Goal: Transaction & Acquisition: Purchase product/service

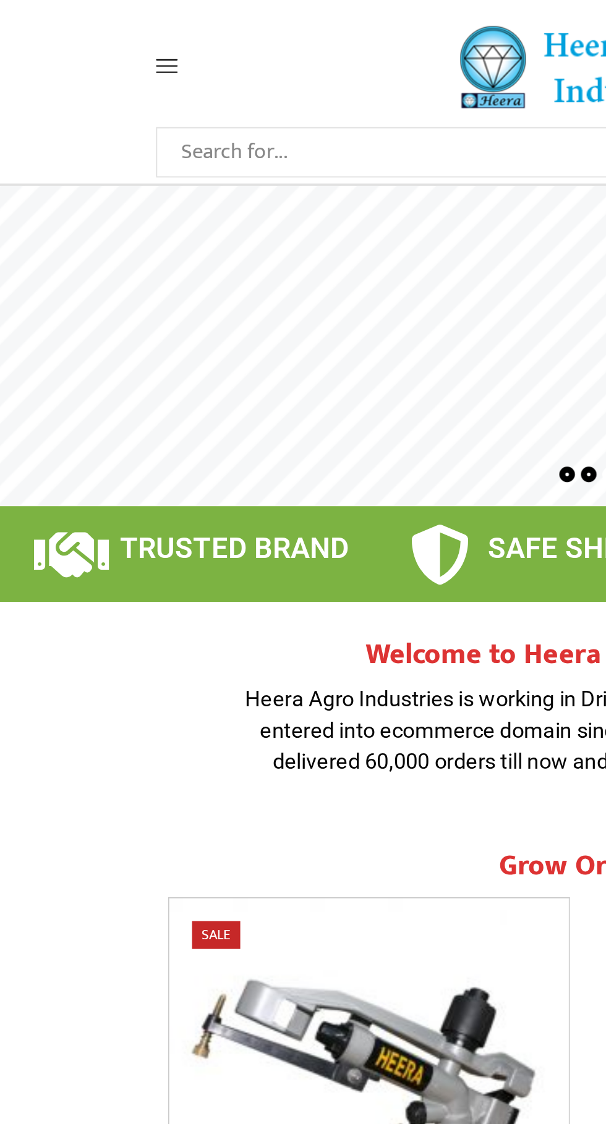
click at [91, 40] on span at bounding box center [109, 33] width 59 height 11
click at [95, 29] on span at bounding box center [109, 33] width 59 height 11
click at [96, 31] on span at bounding box center [109, 33] width 59 height 11
click at [90, 32] on icon at bounding box center [85, 33] width 11 height 11
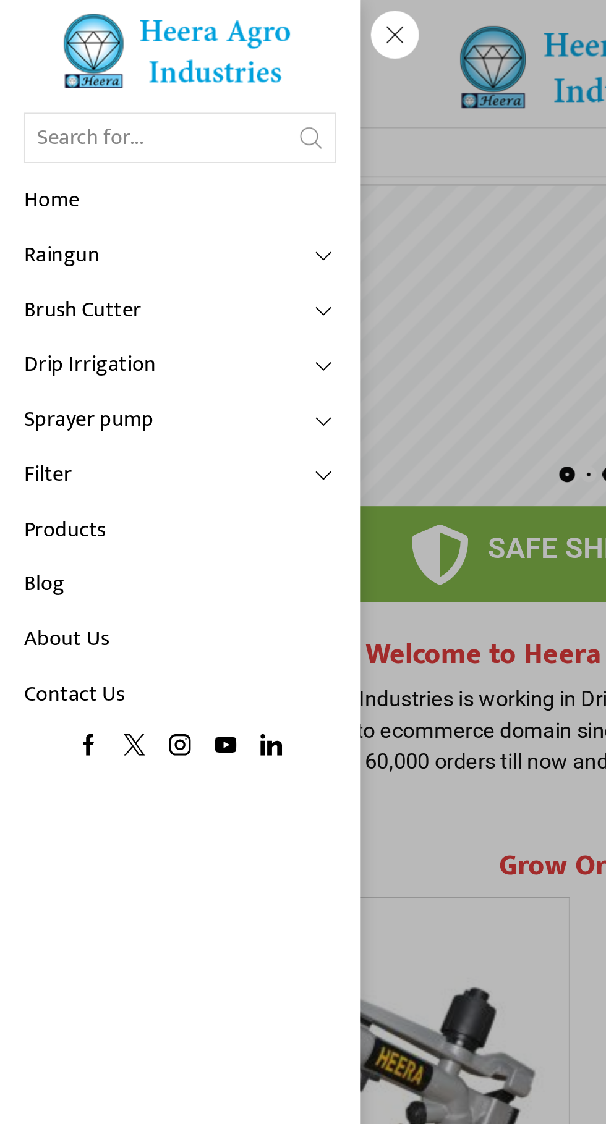
click at [165, 217] on span at bounding box center [167, 216] width 11 height 11
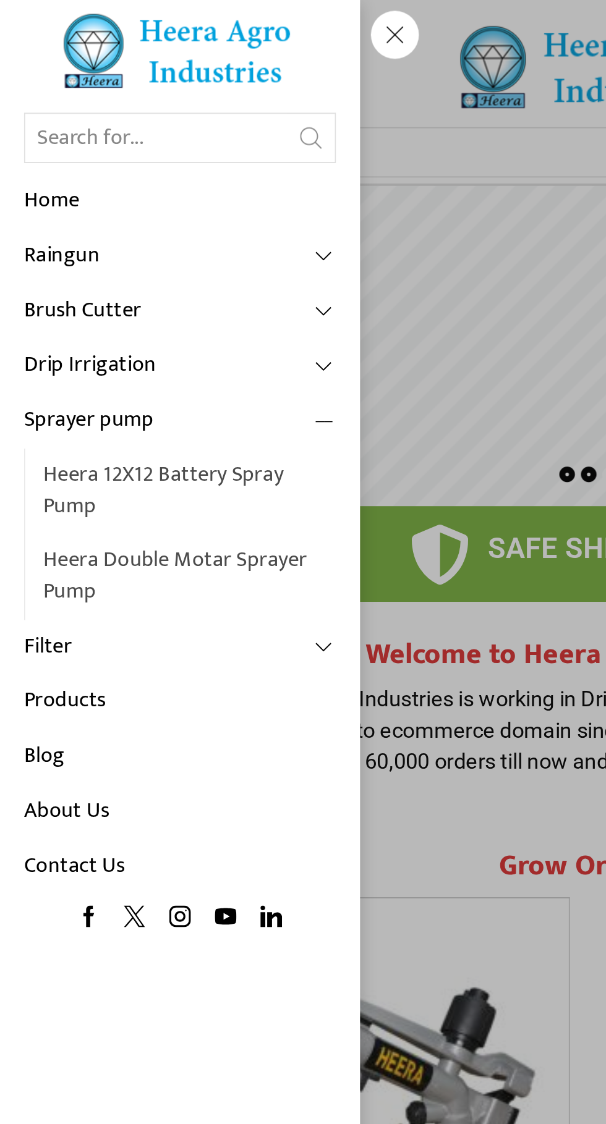
click at [126, 244] on link "Heera 12X12 Battery Spray Pump" at bounding box center [97, 253] width 151 height 44
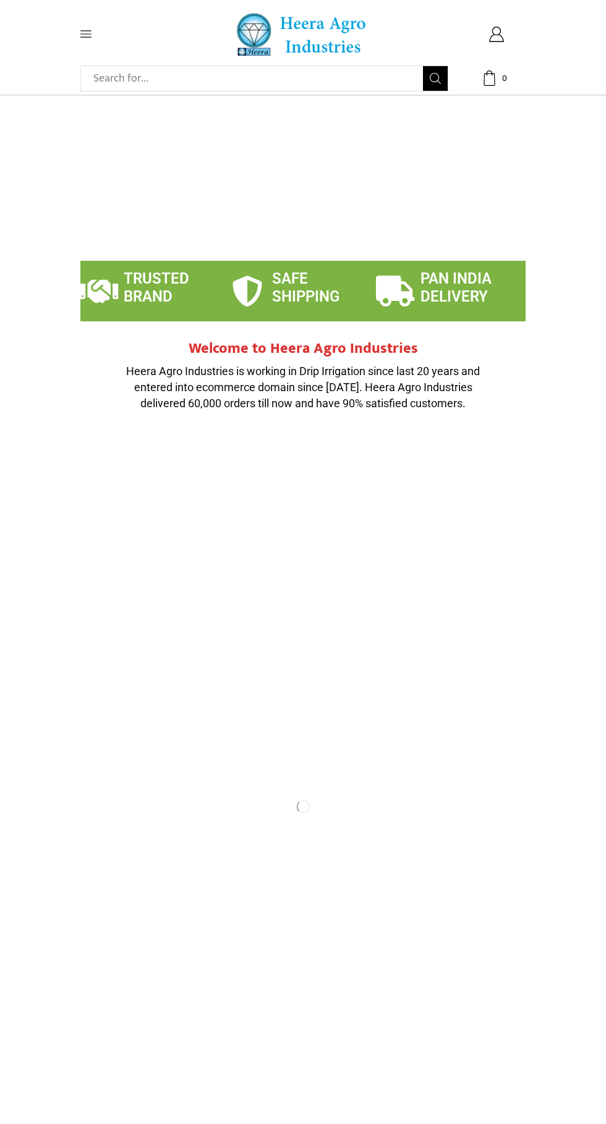
click at [95, 33] on span at bounding box center [109, 33] width 59 height 11
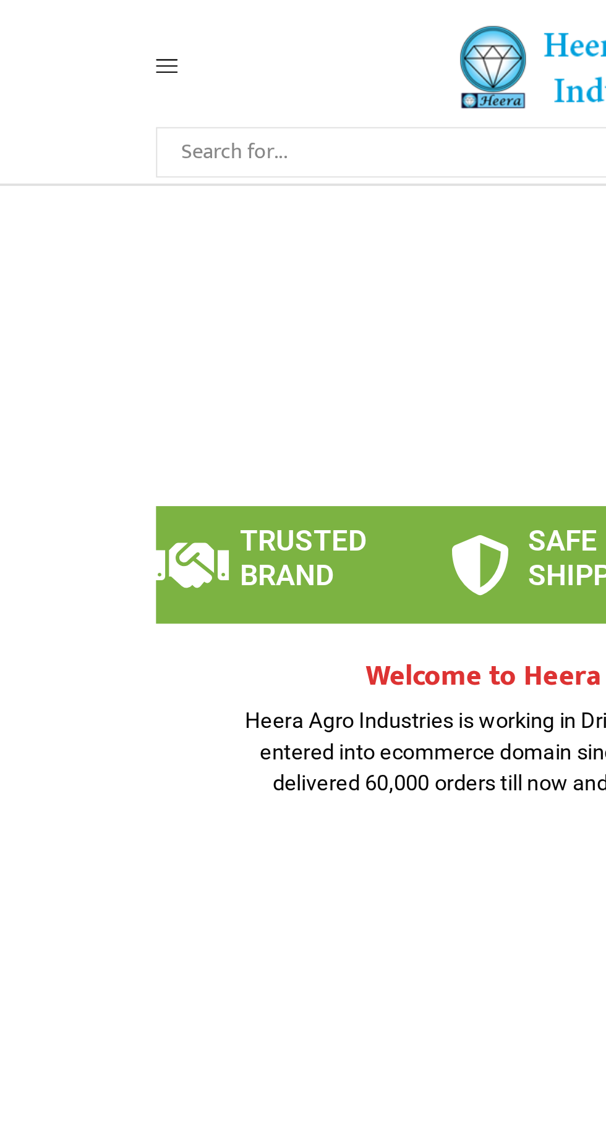
click at [94, 33] on span at bounding box center [109, 33] width 59 height 11
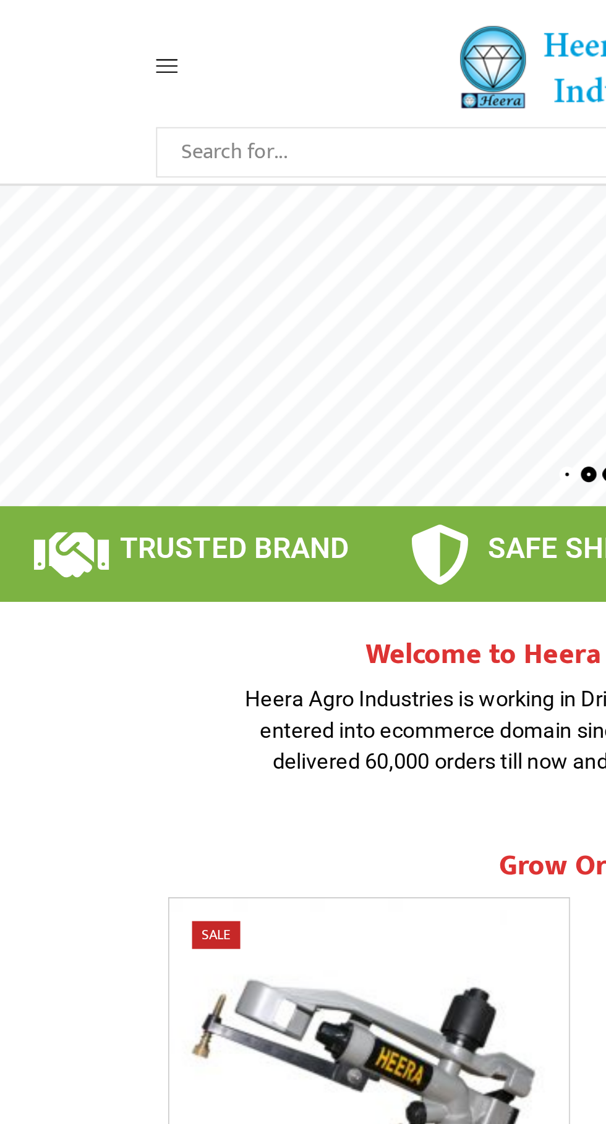
click at [89, 38] on icon at bounding box center [85, 34] width 11 height 7
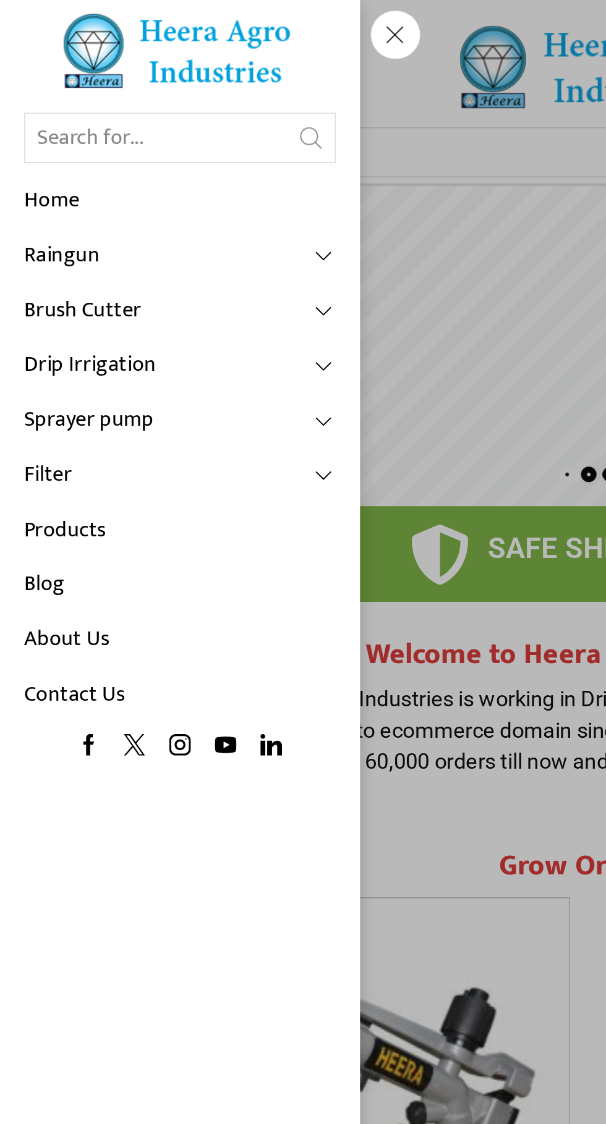
click at [168, 189] on span at bounding box center [167, 188] width 11 height 11
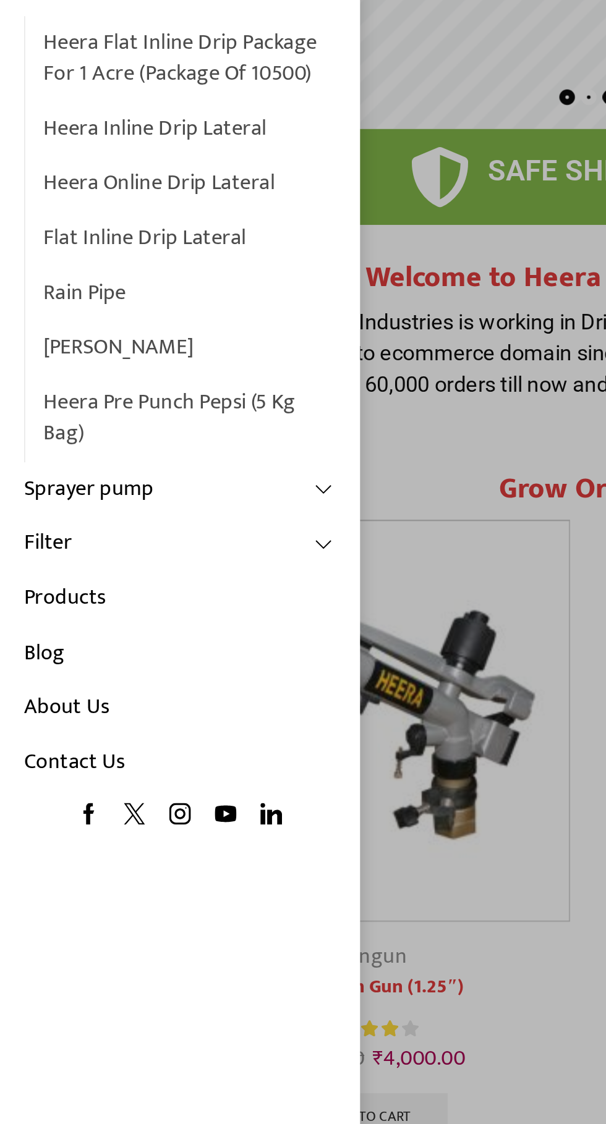
click at [72, 513] on link "Products" at bounding box center [92, 503] width 161 height 28
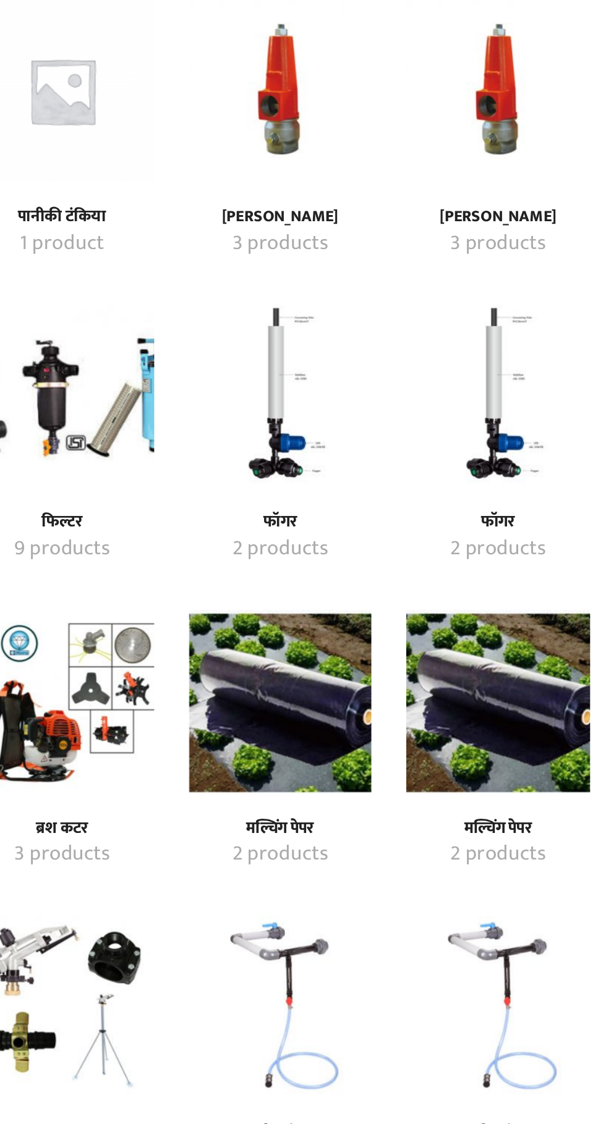
scroll to position [653, 0]
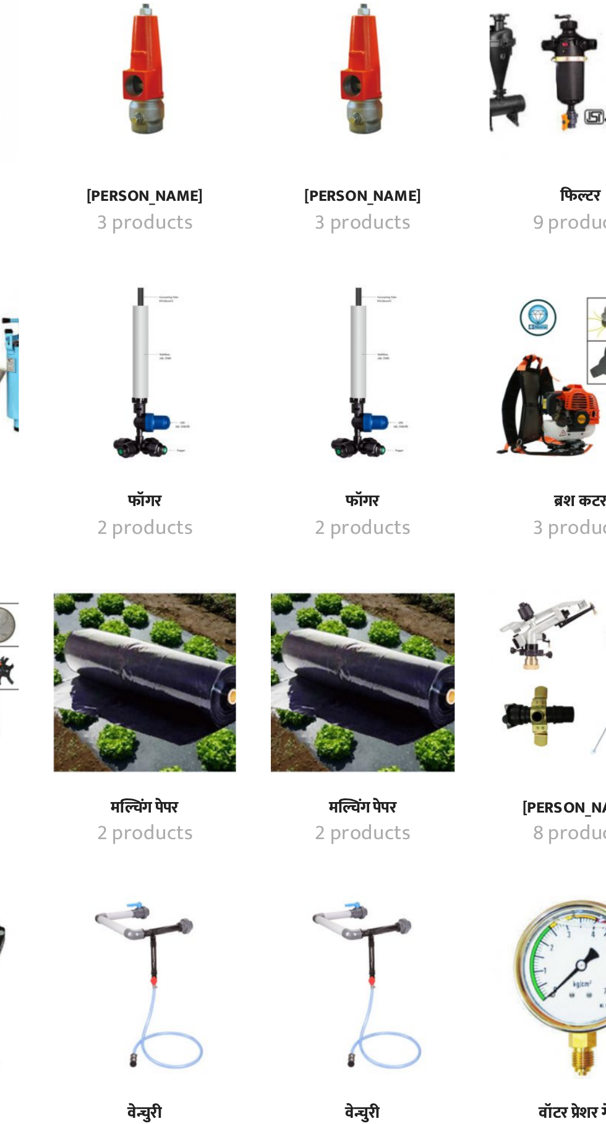
click at [368, 375] on img "Visit product category मल्चिंग पेपर" at bounding box center [361, 376] width 98 height 98
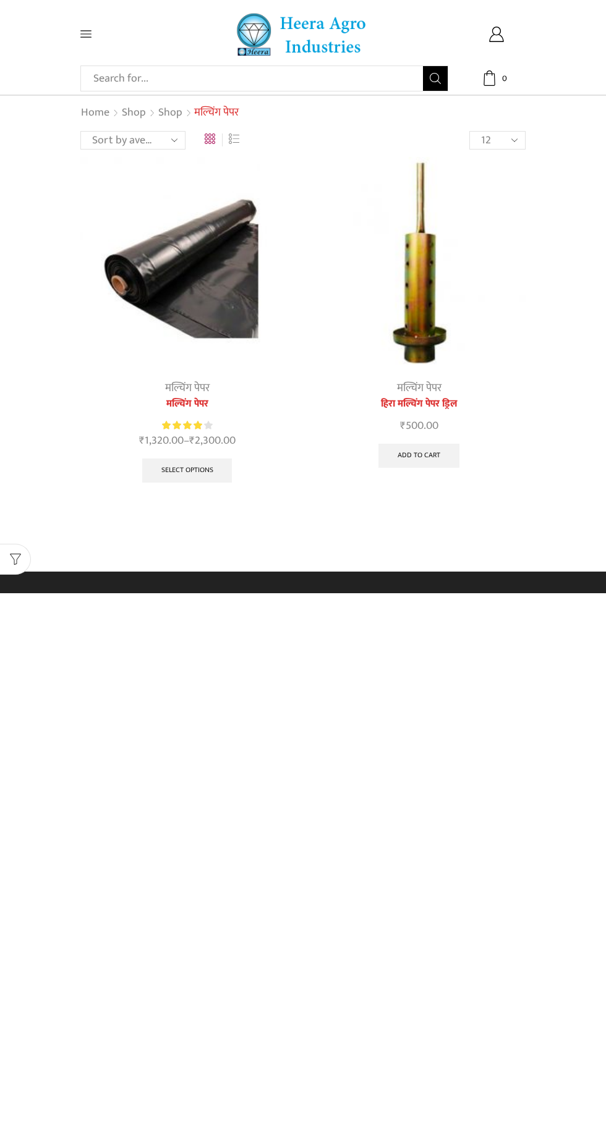
click at [169, 263] on img at bounding box center [186, 263] width 213 height 213
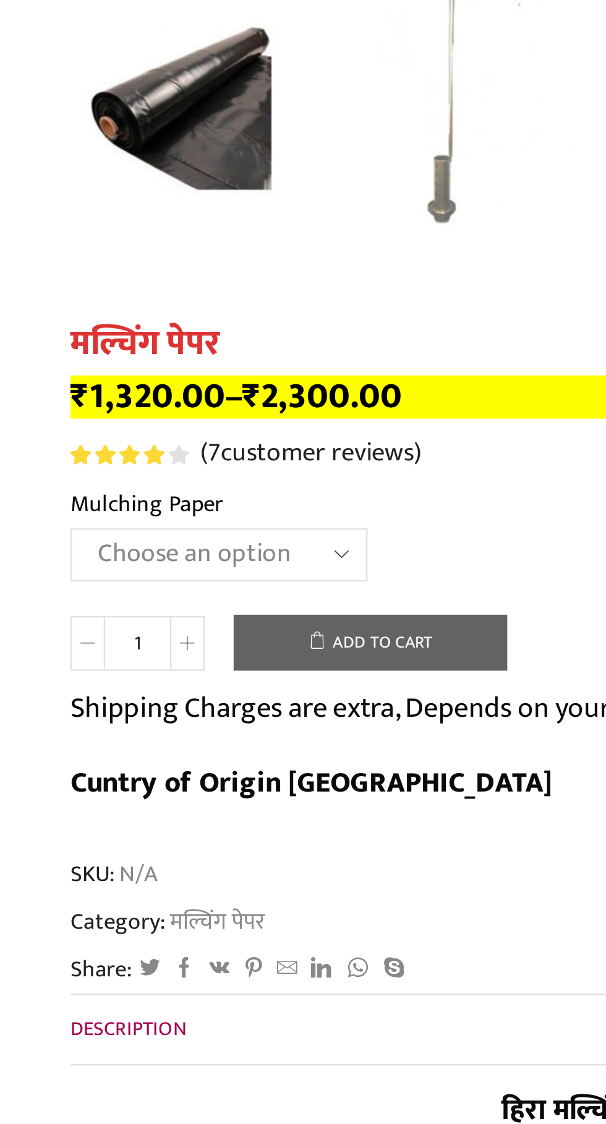
click at [192, 686] on select "Choose an option 1000 X 20 X [PHONE_NUMBER] X [PHONE_NUMBER] X [PHONE_NUMBER] X…" at bounding box center [143, 691] width 127 height 23
select select "1200-x-25-x-400-hi"
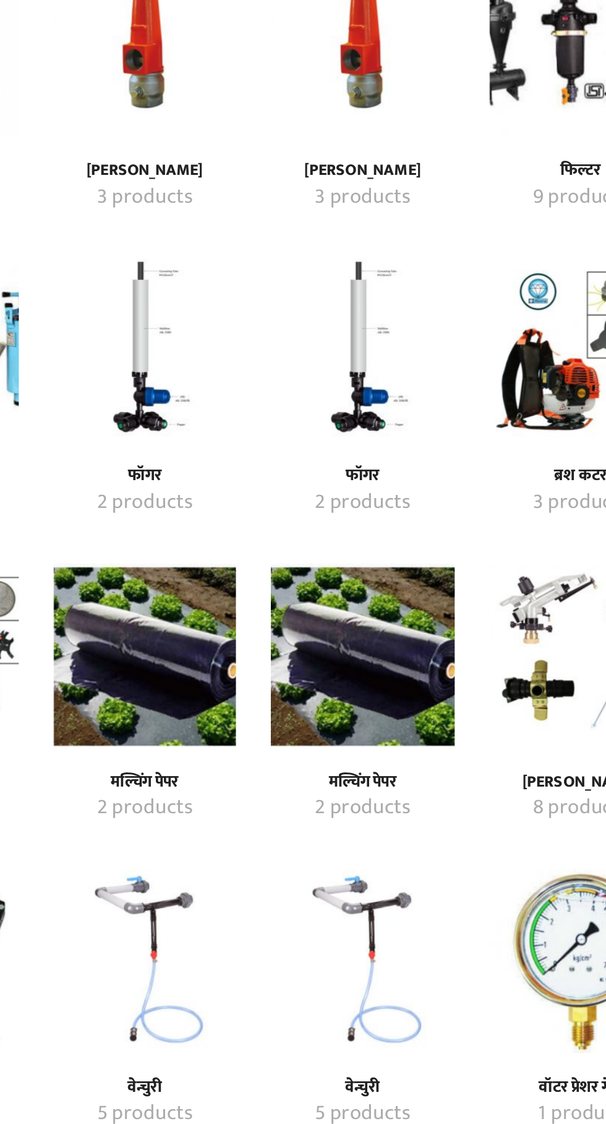
scroll to position [653, 0]
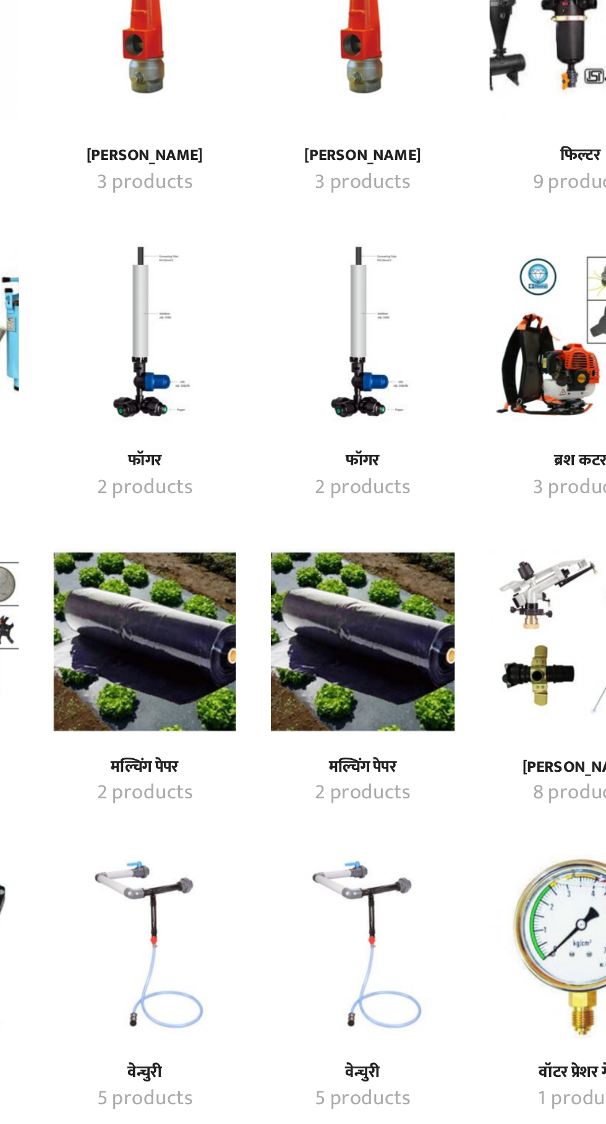
click at [245, 388] on img "Visit product category मल्चिंग पेपर" at bounding box center [246, 376] width 98 height 98
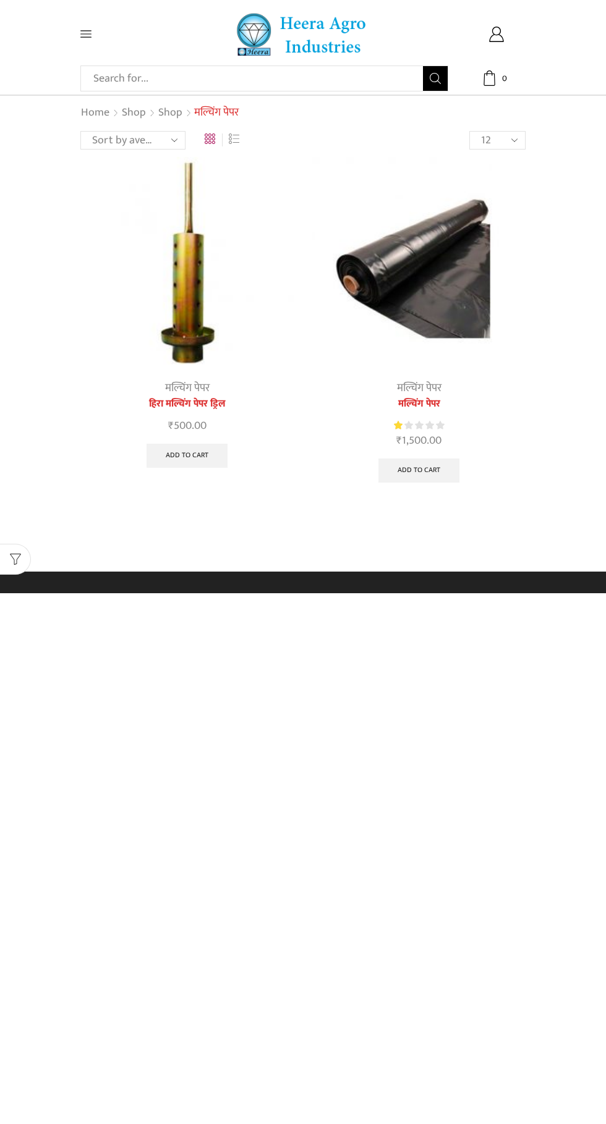
click at [429, 256] on img at bounding box center [418, 263] width 213 height 213
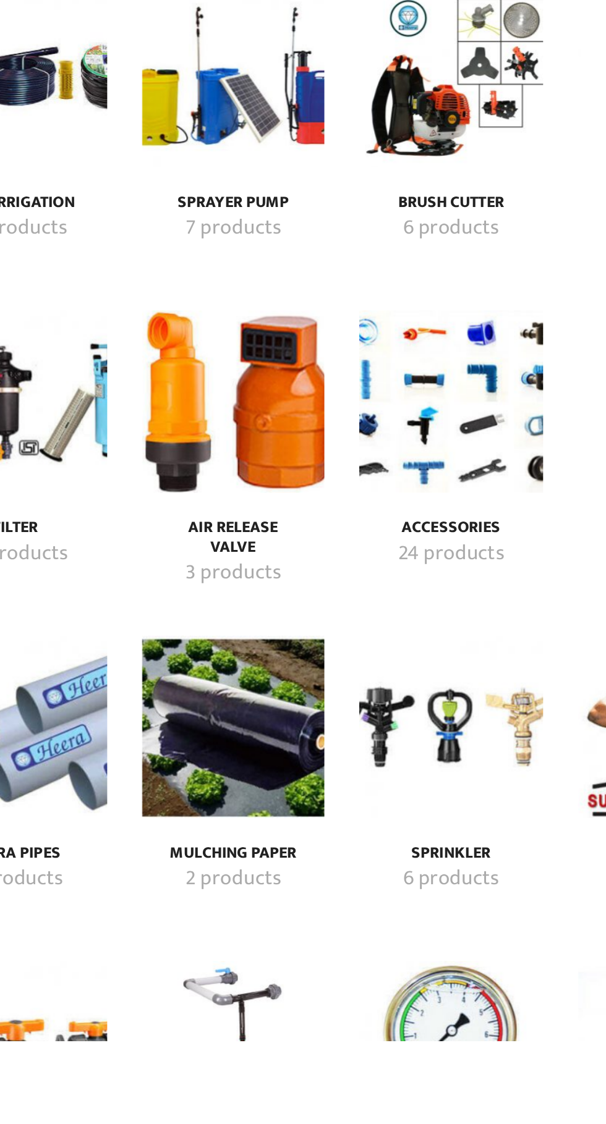
scroll to position [1320, 0]
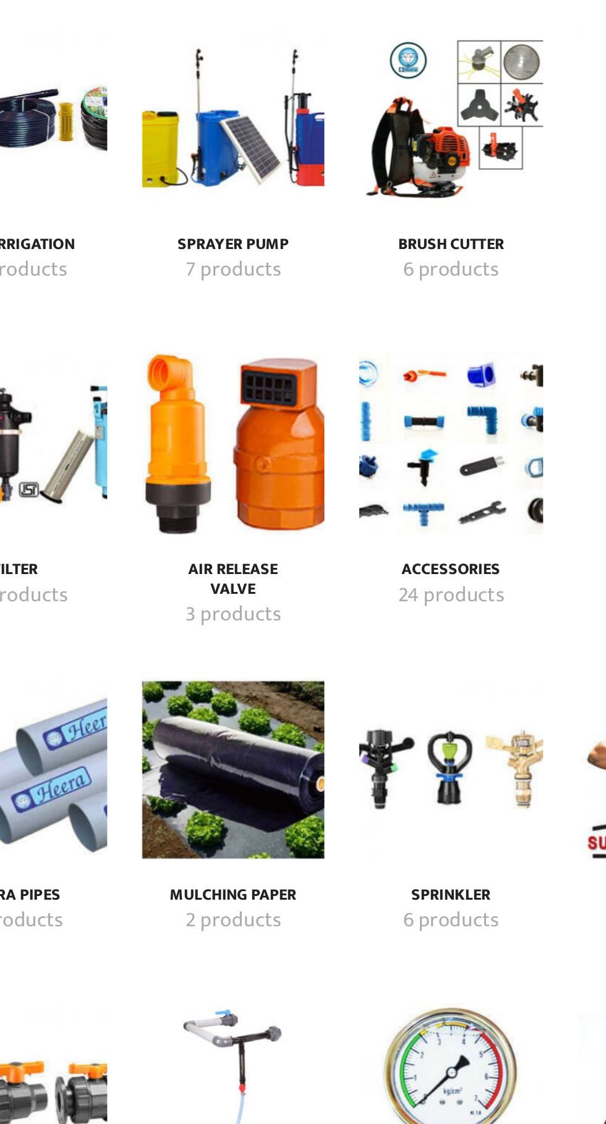
click at [380, 676] on img "Visit product category Accessories" at bounding box center [361, 696] width 98 height 98
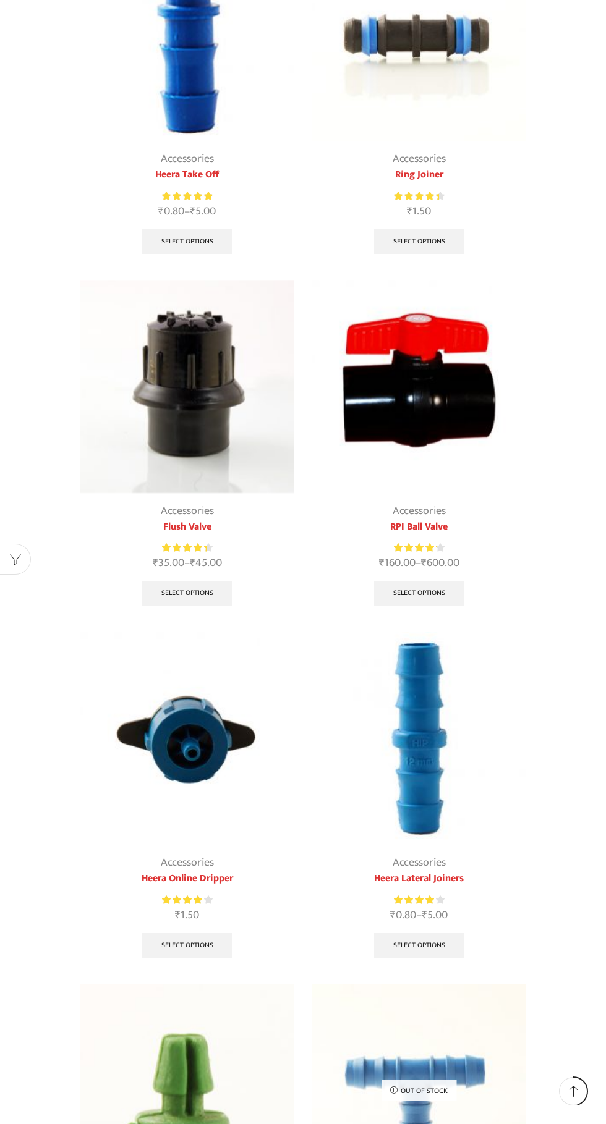
scroll to position [585, 0]
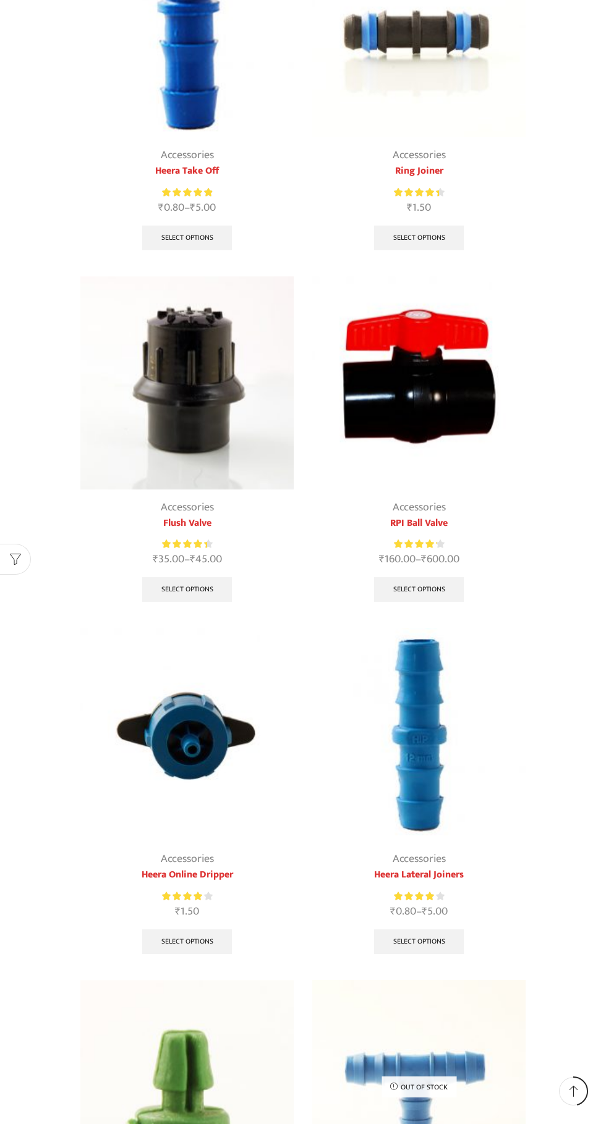
click at [161, 392] on img at bounding box center [186, 382] width 213 height 213
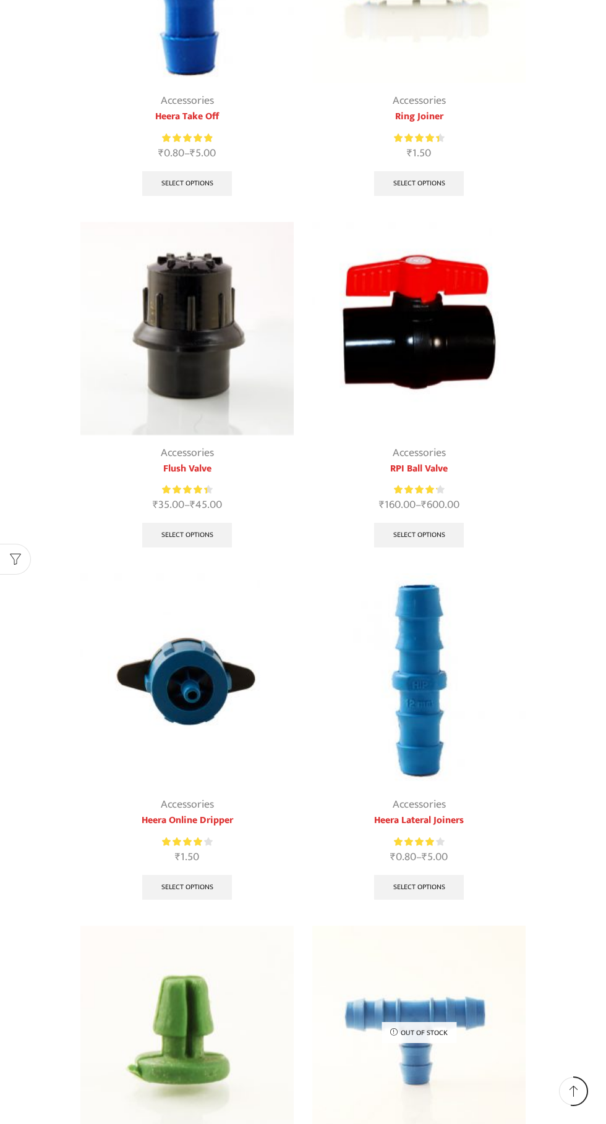
scroll to position [679, 0]
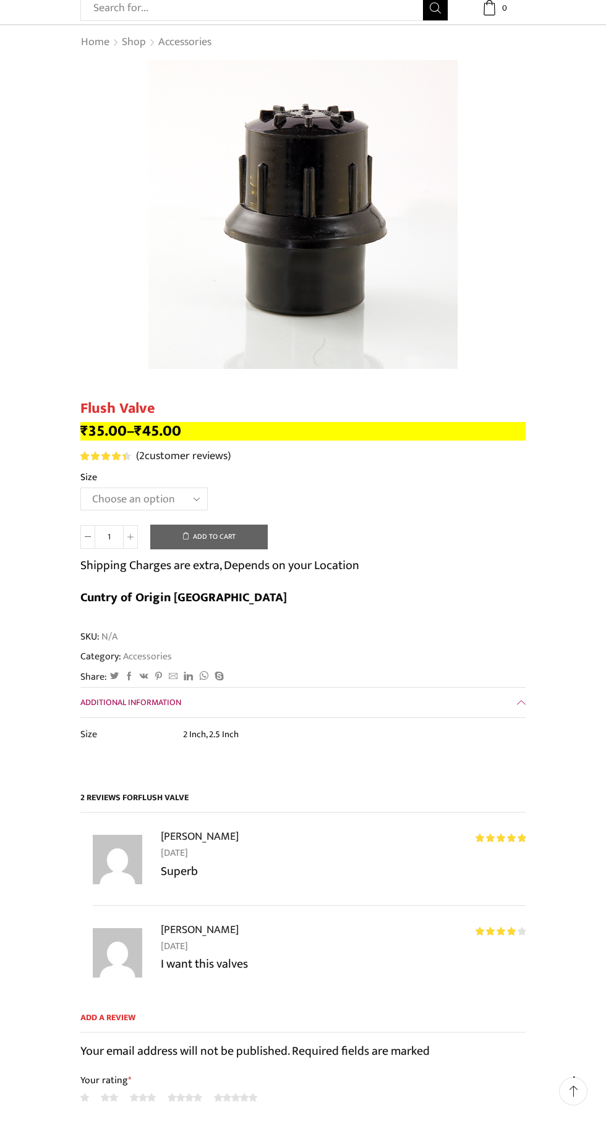
scroll to position [75, 0]
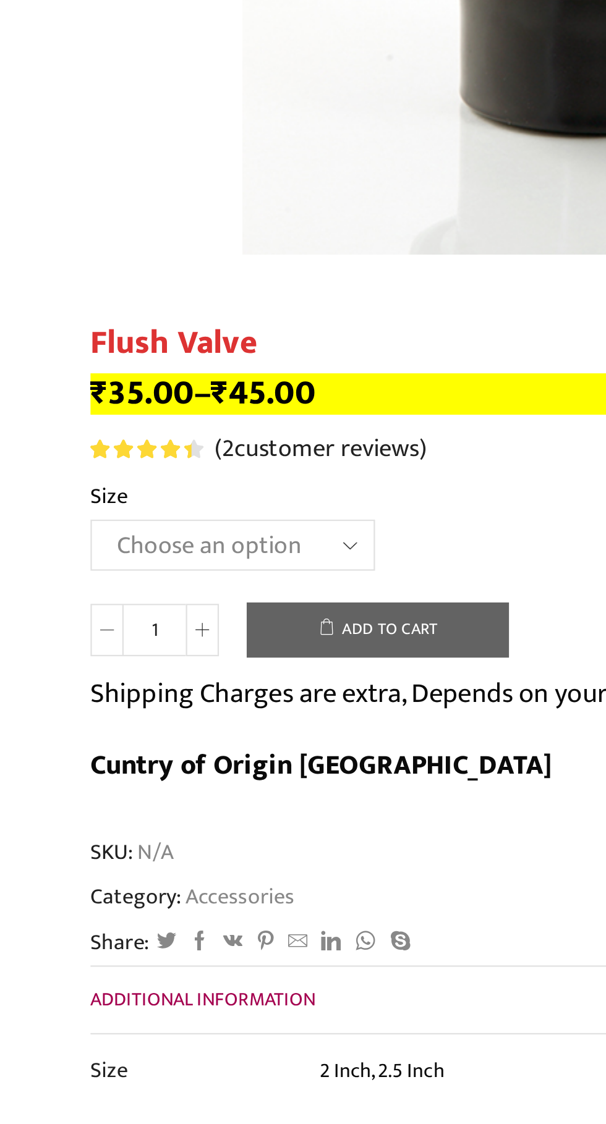
click at [188, 496] on select "Choose an option 2 Inch 2.5 Inch" at bounding box center [143, 494] width 127 height 23
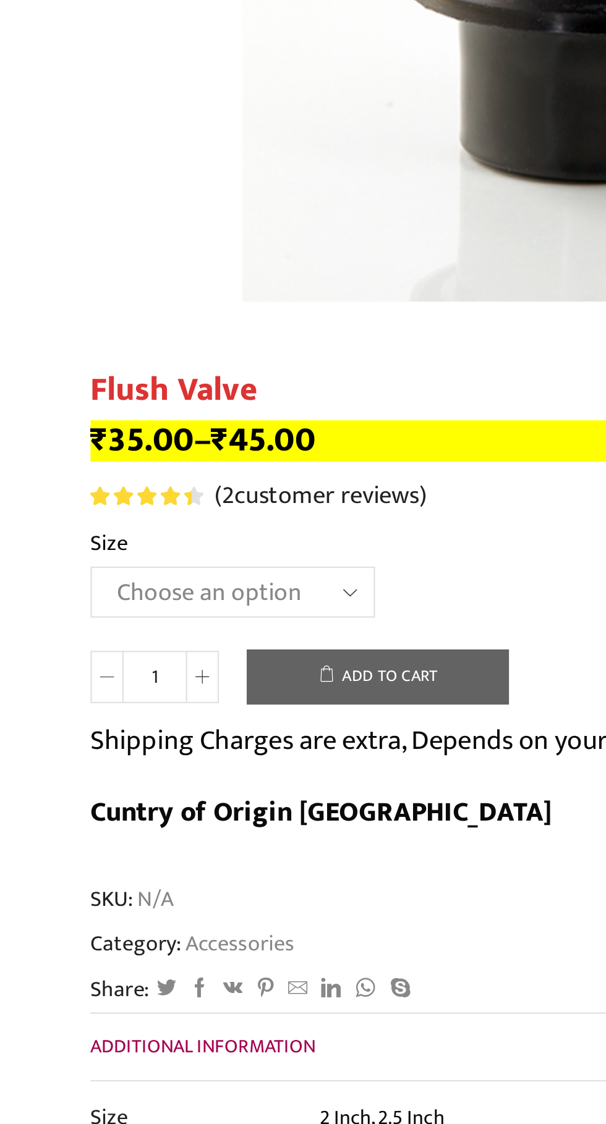
click at [187, 494] on select "Choose an option 2 Inch 2.5 Inch" at bounding box center [143, 494] width 127 height 23
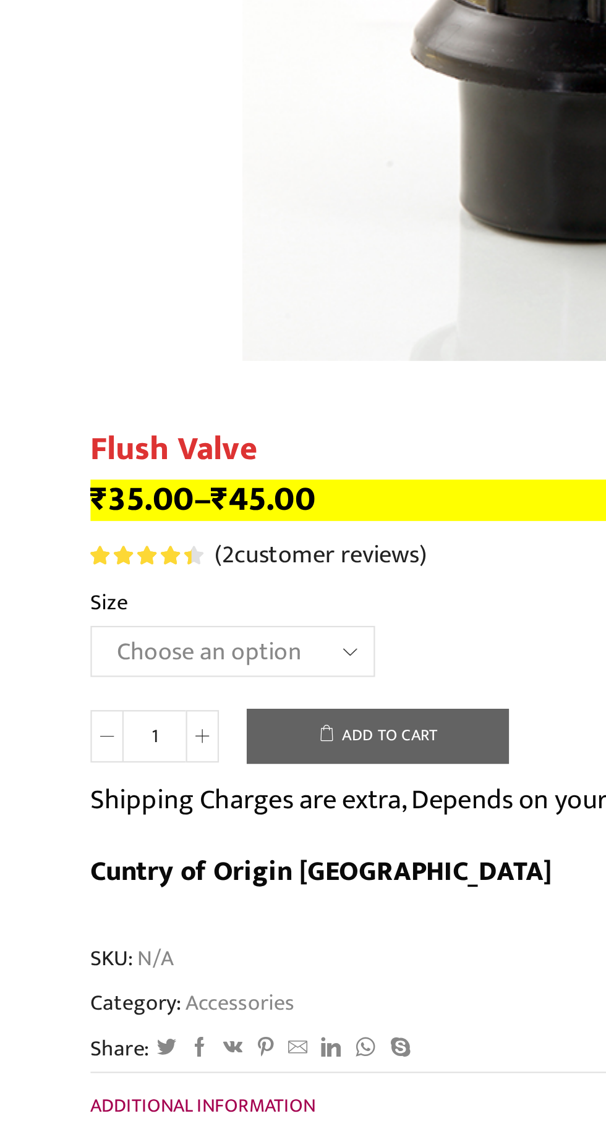
click at [188, 495] on select "Choose an option 2 Inch 2.5 Inch" at bounding box center [143, 494] width 127 height 23
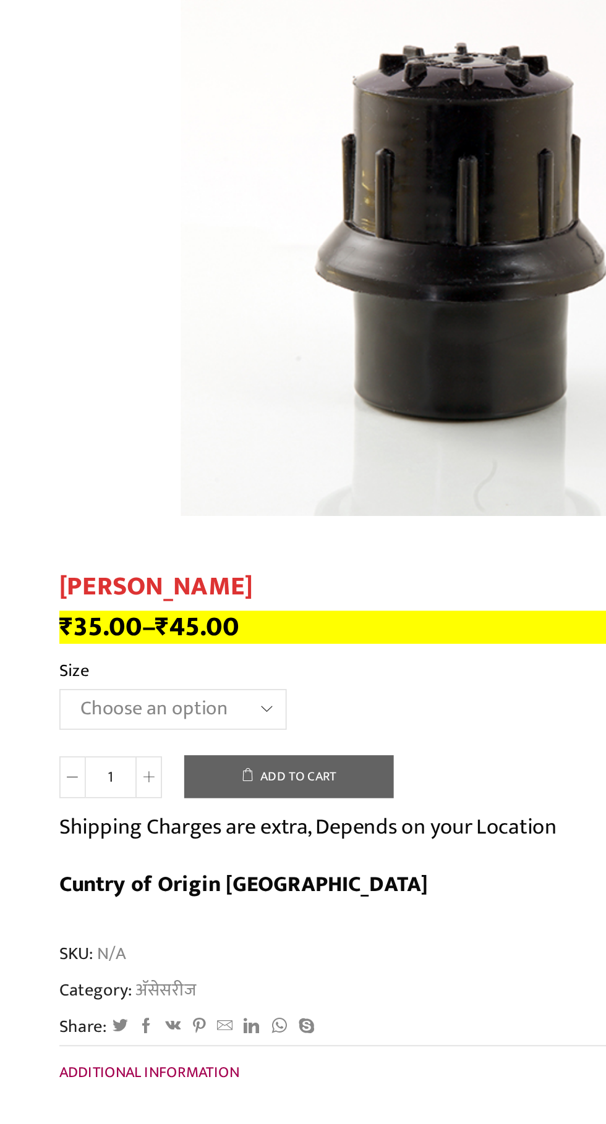
scroll to position [1448, 0]
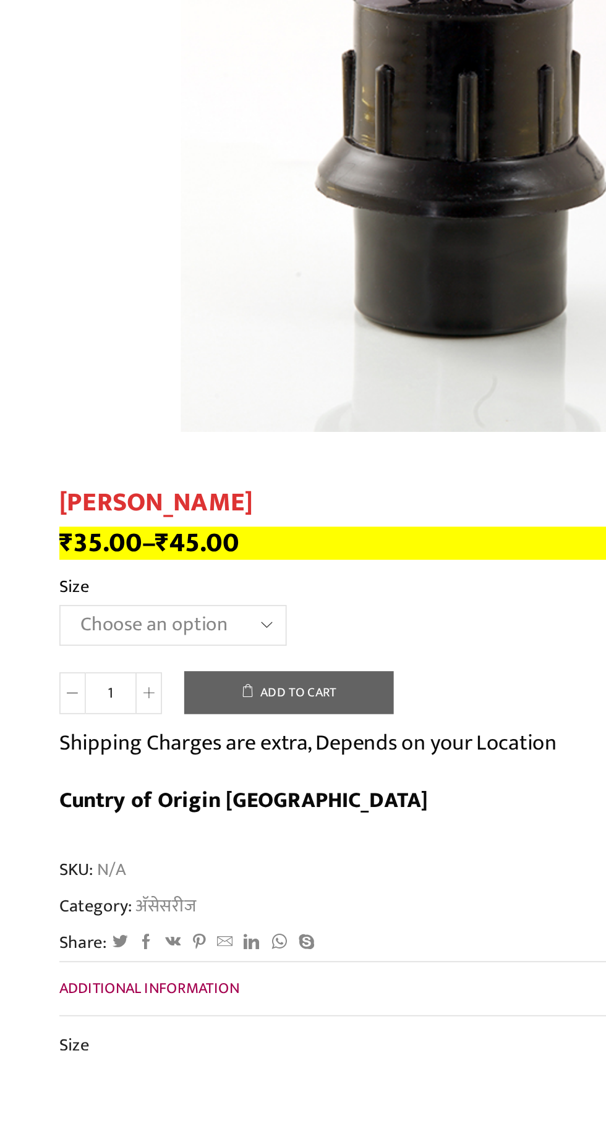
click at [190, 875] on select "Choose an option" at bounding box center [143, 886] width 127 height 23
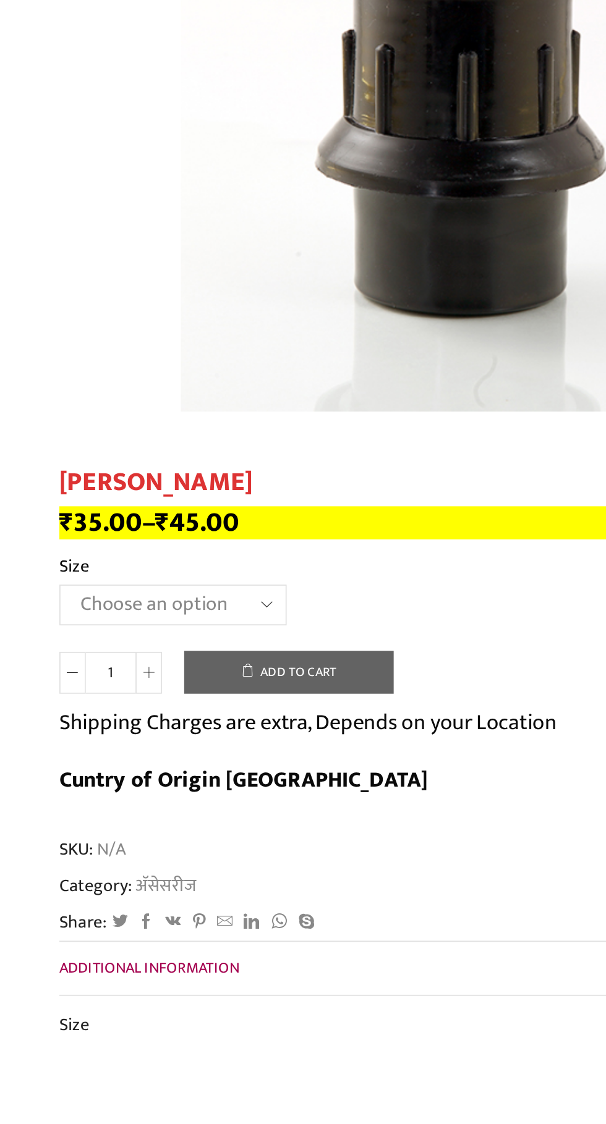
scroll to position [1530, 0]
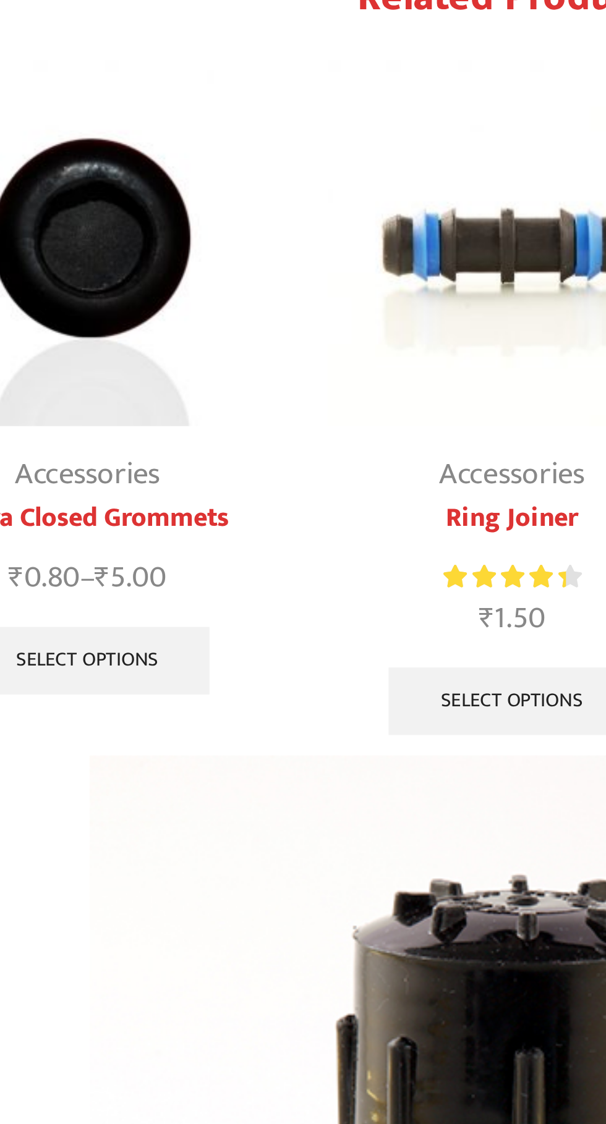
click at [162, 339] on link "Select options" at bounding box center [148, 351] width 90 height 25
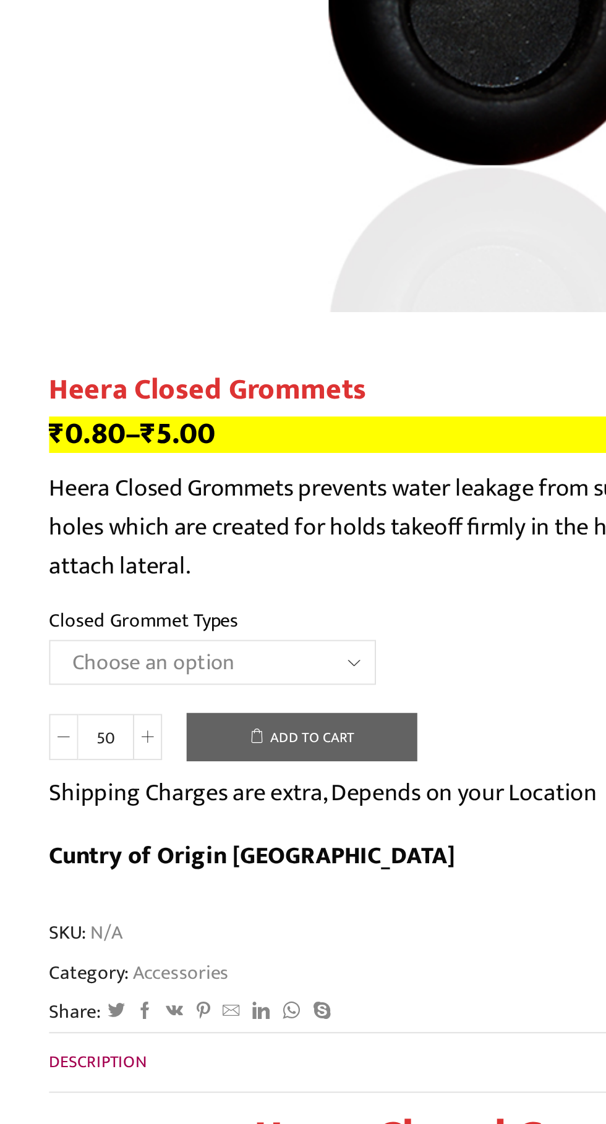
scroll to position [15, 0]
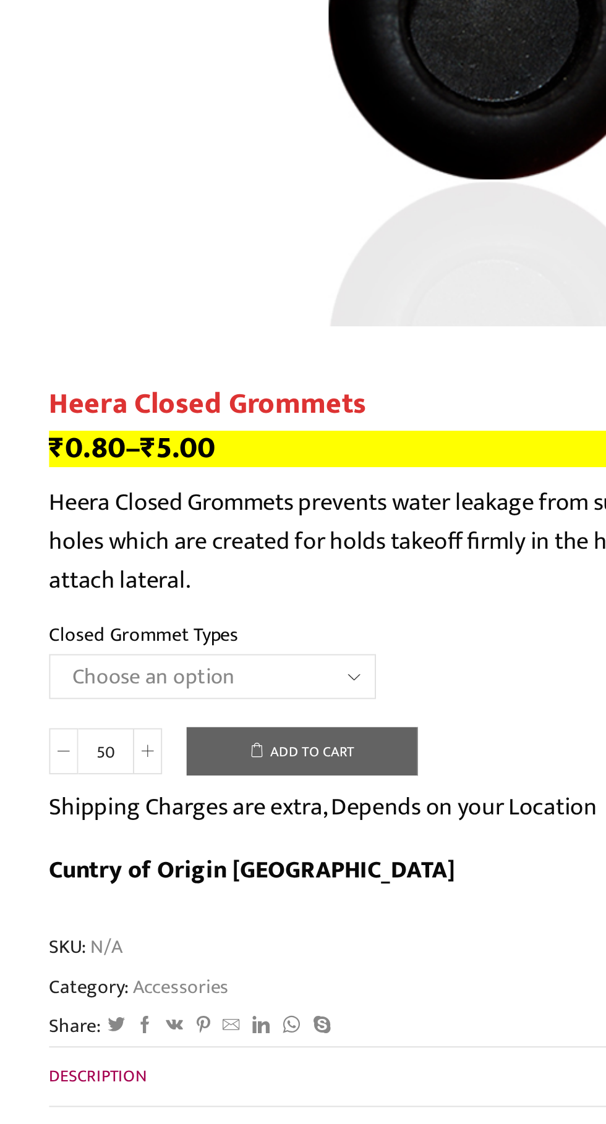
click at [229, 603] on select "Choose an option 12MM Closed Grommet 16MM Closed Grommet (J) 20MM Closed Grommet" at bounding box center [163, 602] width 166 height 23
select select "20MM Closed Grommet"
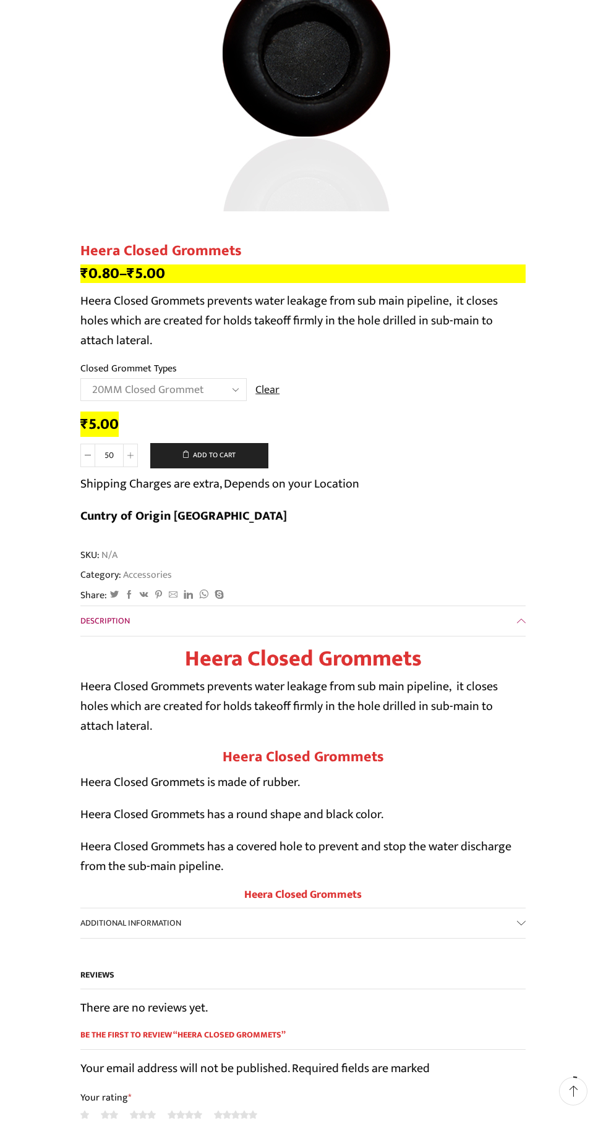
scroll to position [0, 0]
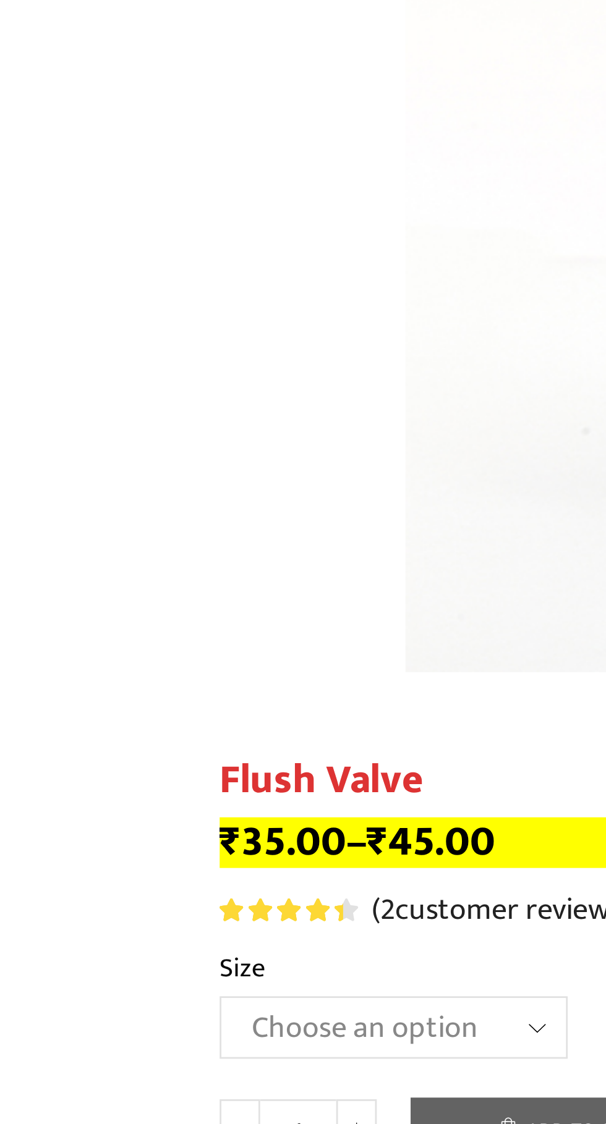
scroll to position [187, 0]
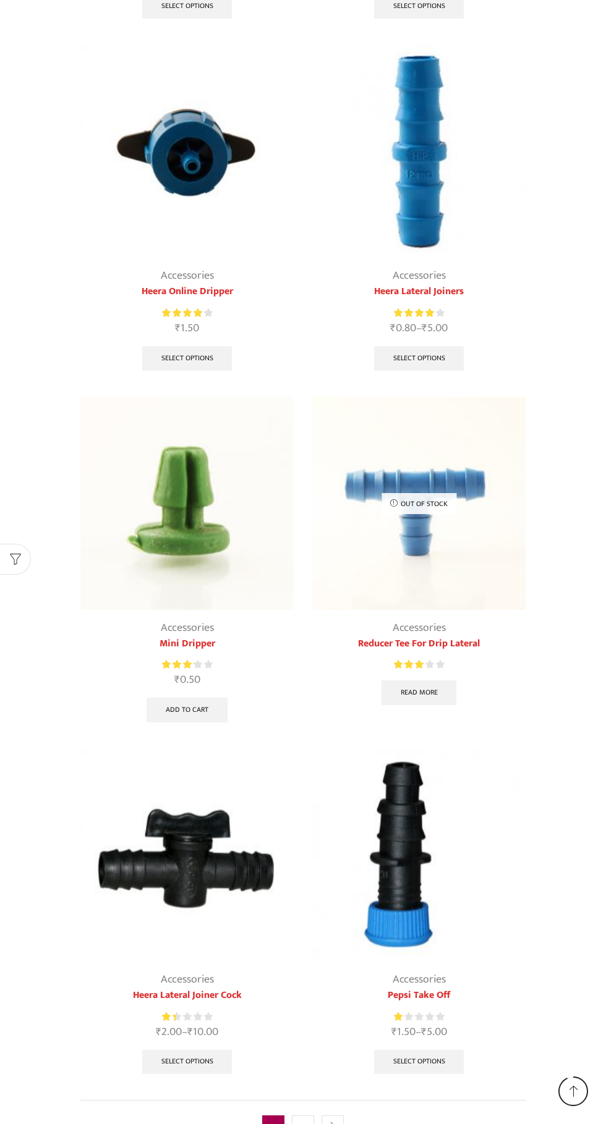
scroll to position [1197, 0]
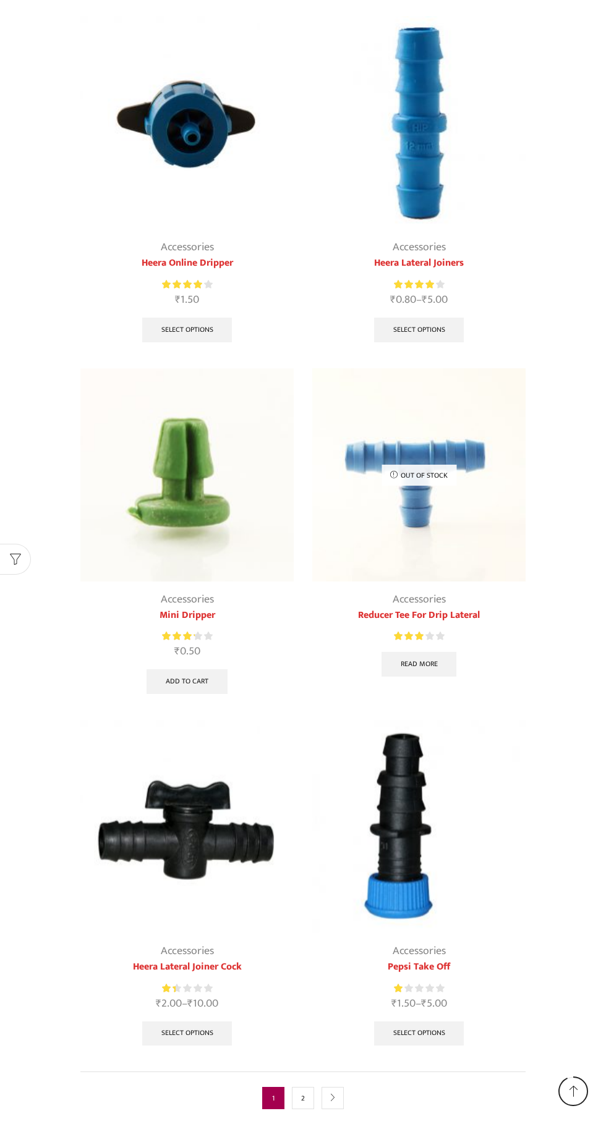
click at [438, 522] on img at bounding box center [418, 474] width 213 height 213
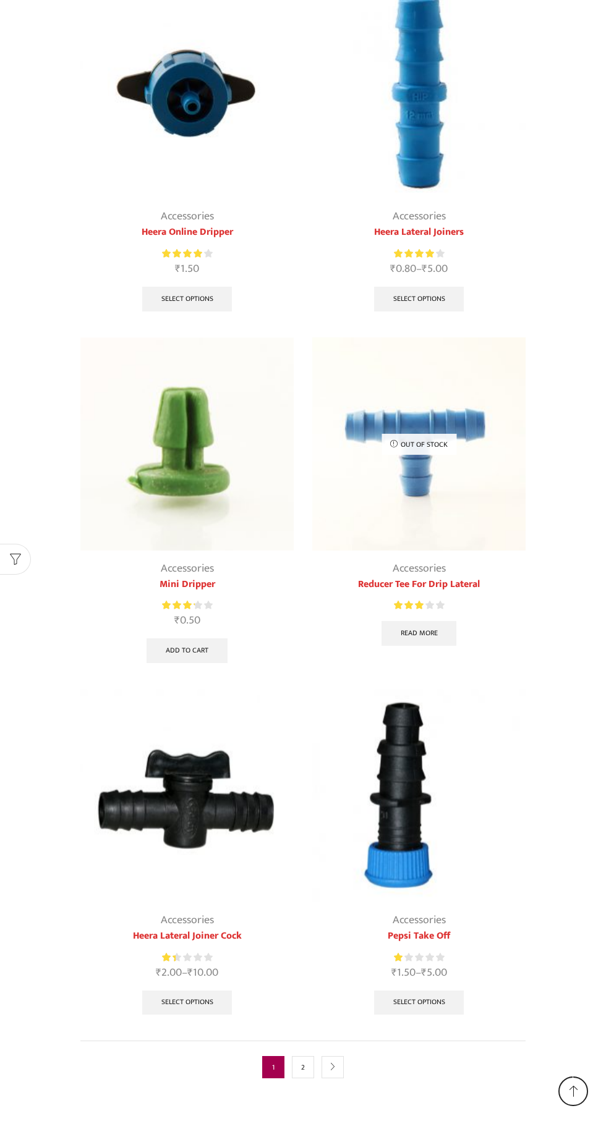
scroll to position [1274, 0]
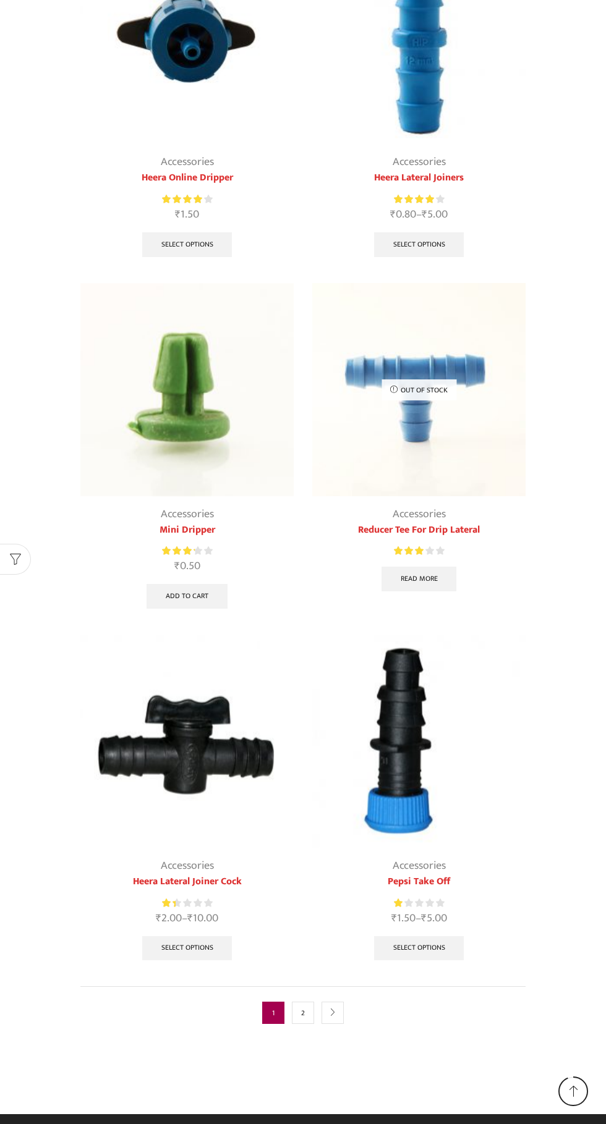
scroll to position [1282, 0]
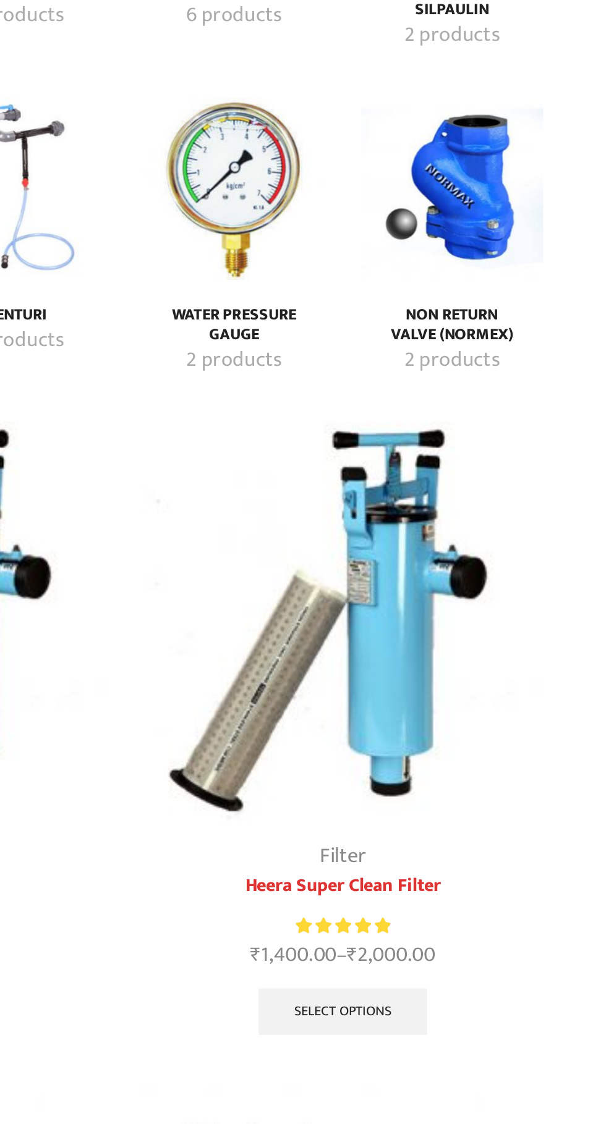
scroll to position [2239, 0]
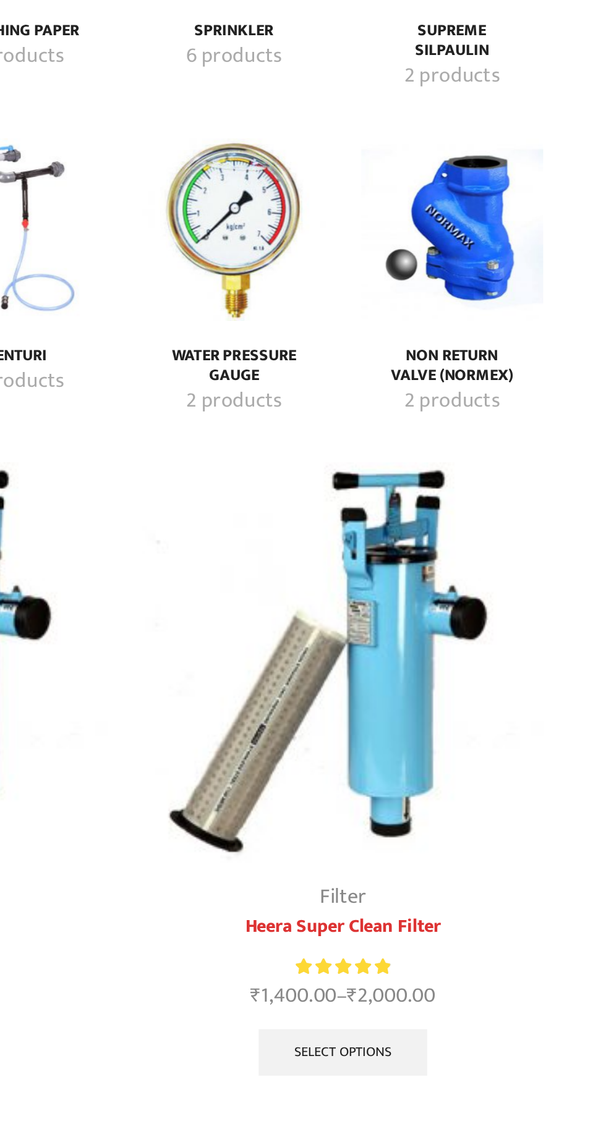
click at [435, 337] on img at bounding box center [418, 352] width 213 height 213
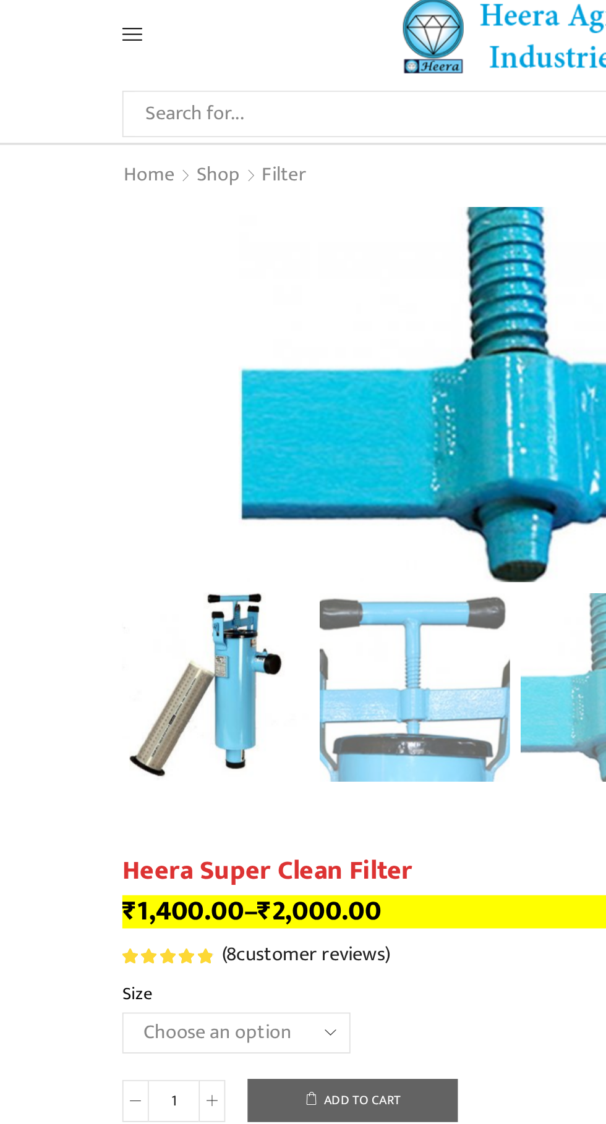
click at [88, 35] on icon at bounding box center [85, 33] width 11 height 11
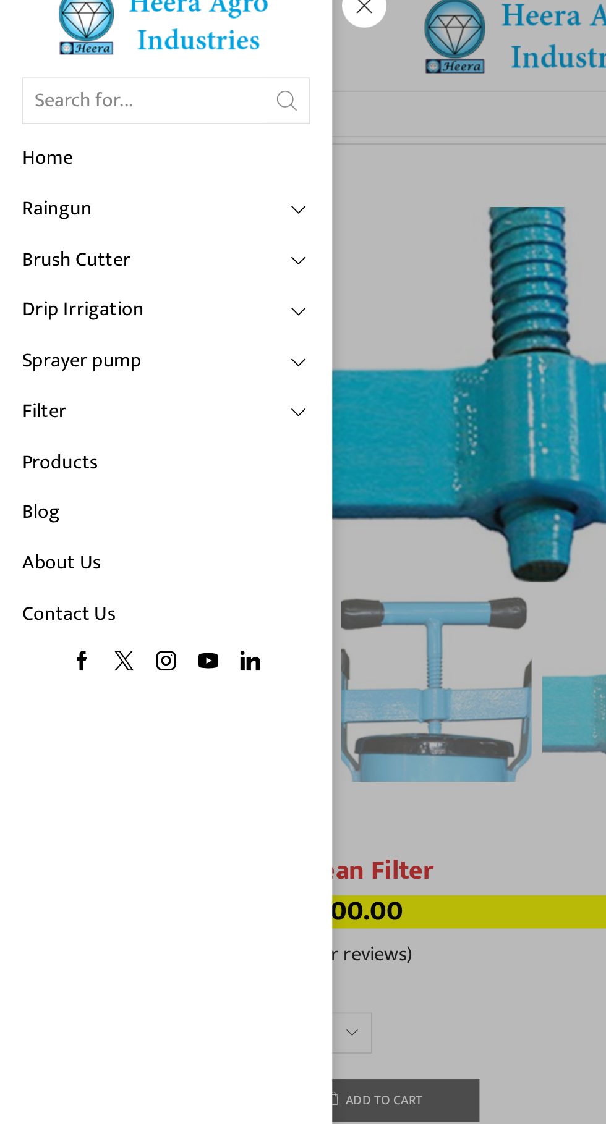
click at [53, 276] on link "Products" at bounding box center [92, 274] width 161 height 28
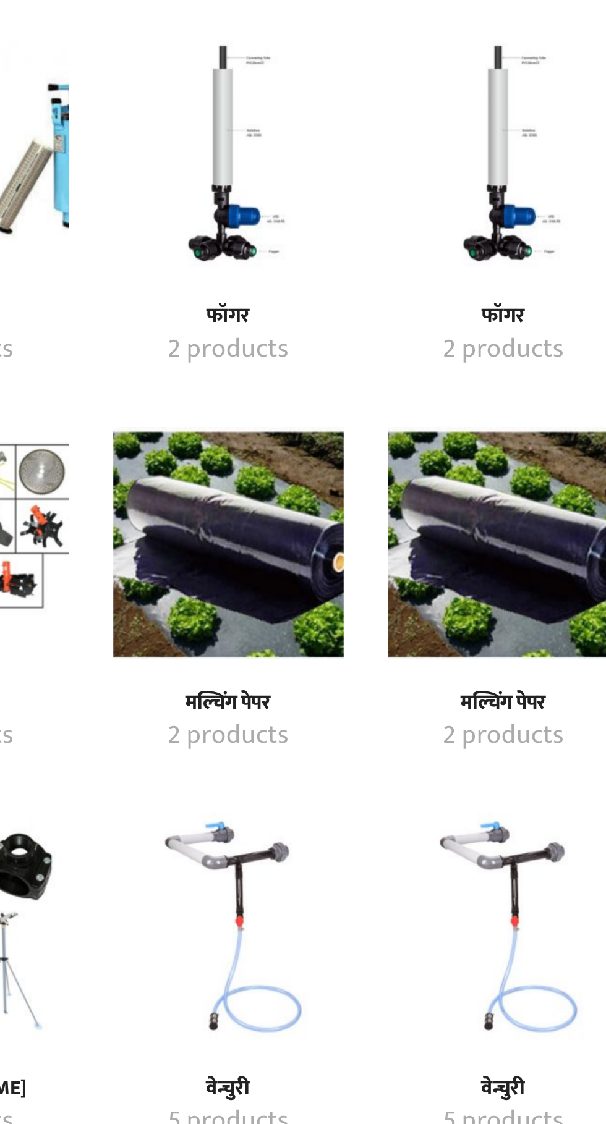
scroll to position [204, 0]
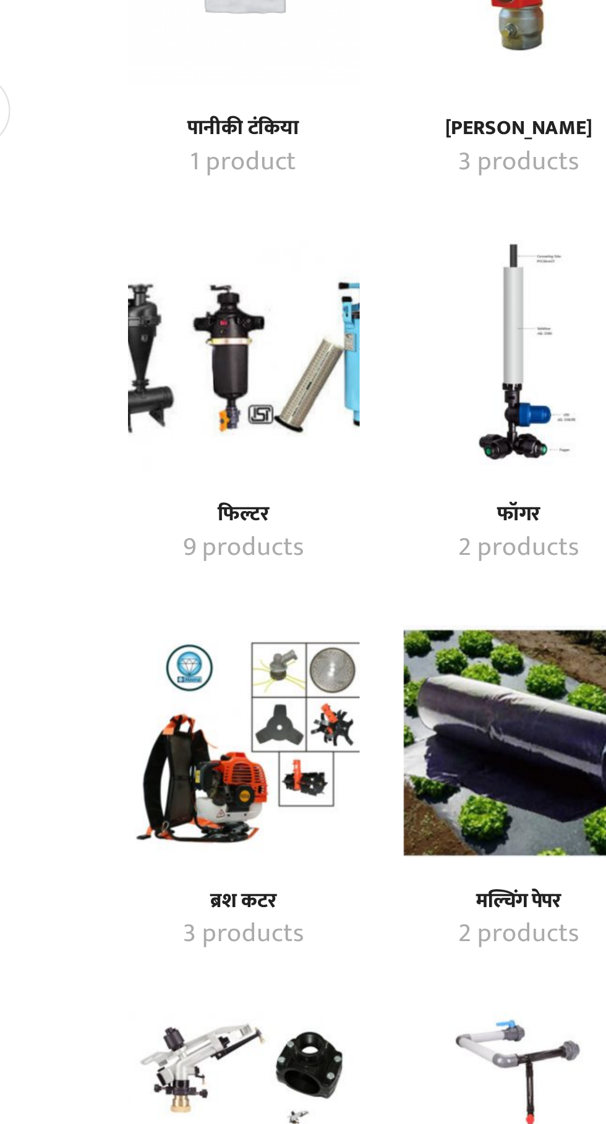
click at [163, 679] on img "Visit product category फिल्टर" at bounding box center [129, 663] width 98 height 98
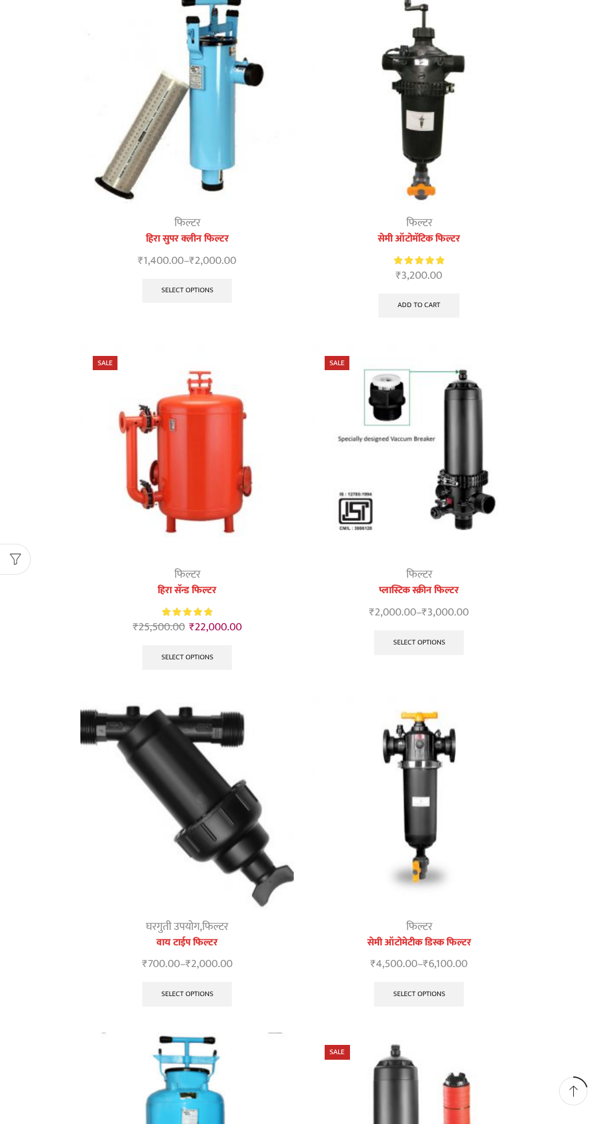
scroll to position [169, 0]
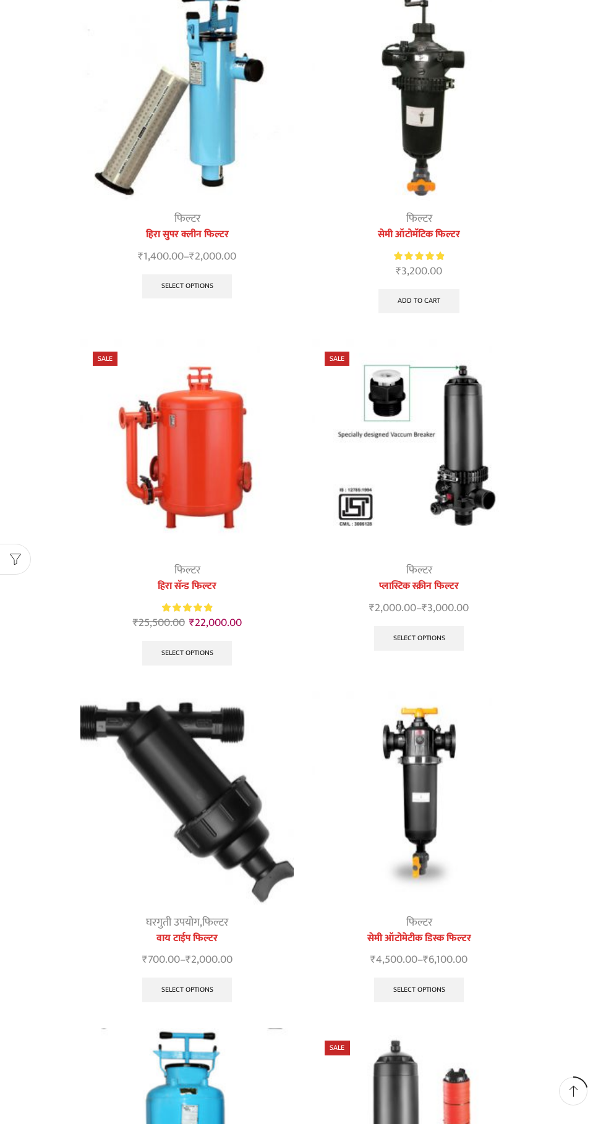
click at [187, 790] on img at bounding box center [186, 798] width 213 height 213
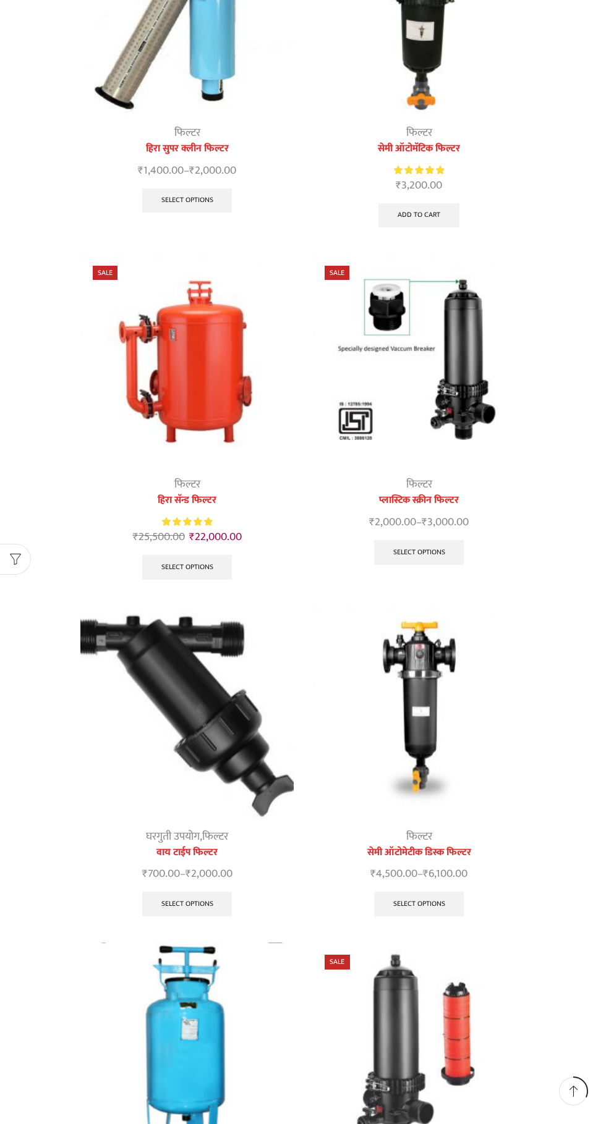
scroll to position [264, 0]
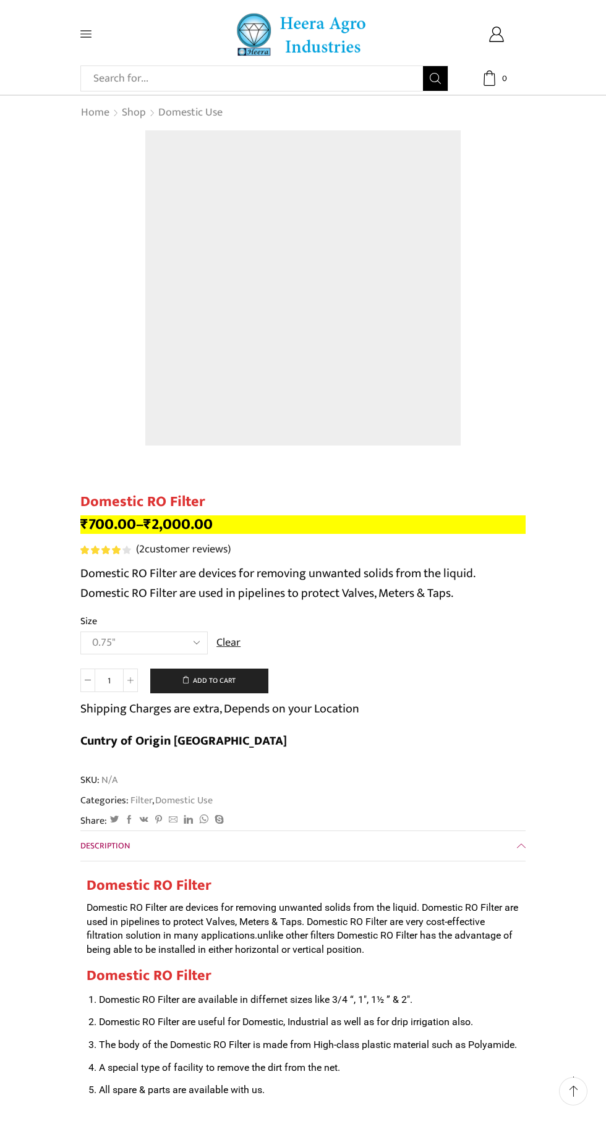
scroll to position [28, 0]
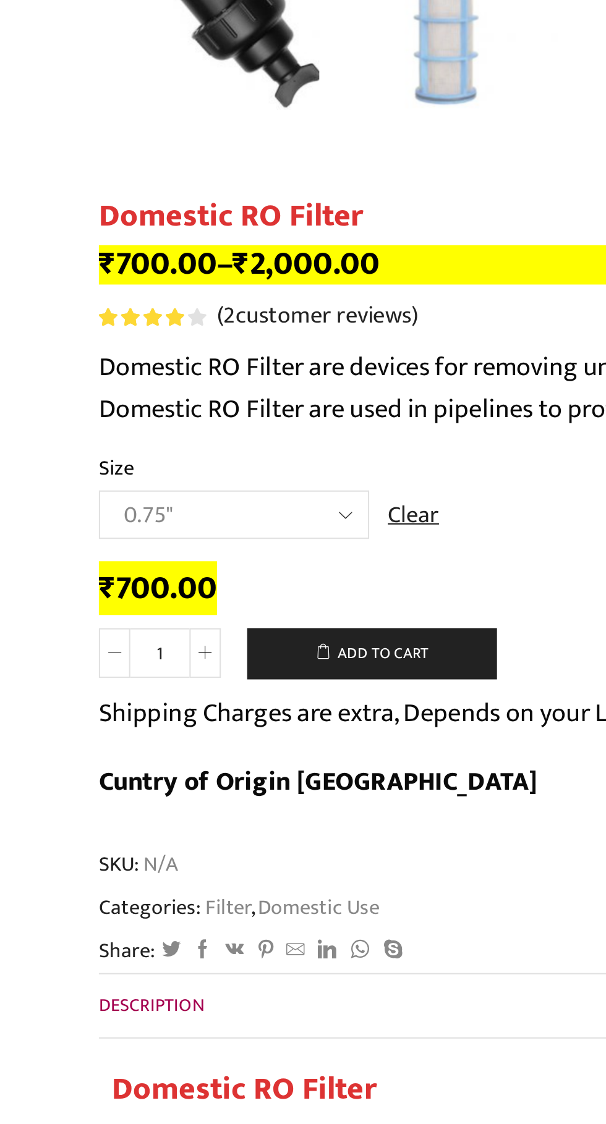
click at [189, 615] on select "Choose an option 0.75" 1" 1.5" 2"" at bounding box center [143, 614] width 127 height 23
select select "1""
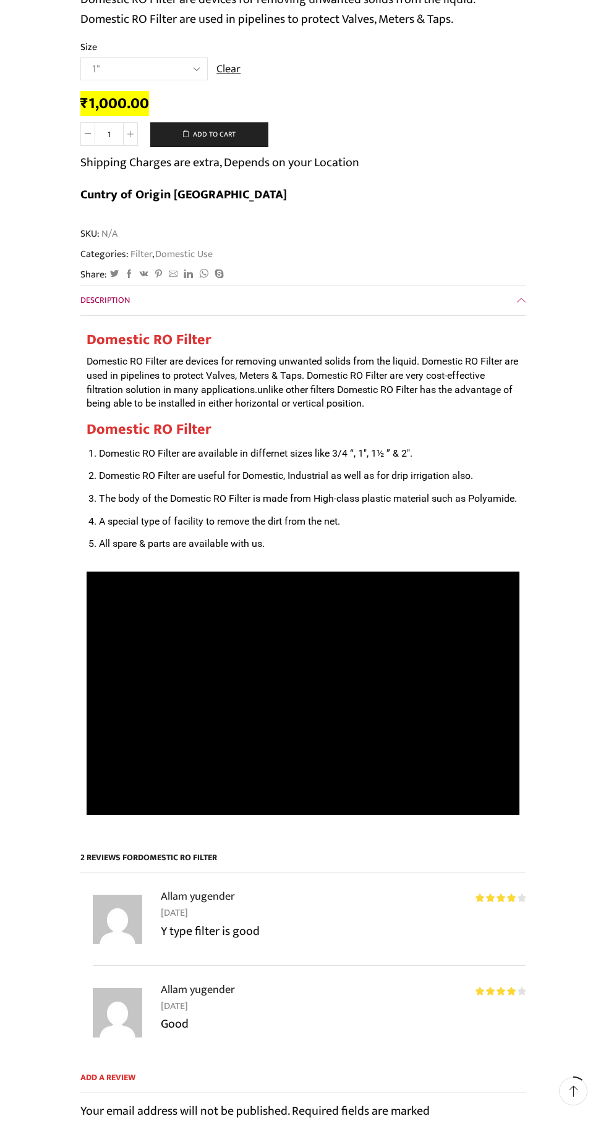
scroll to position [597, 0]
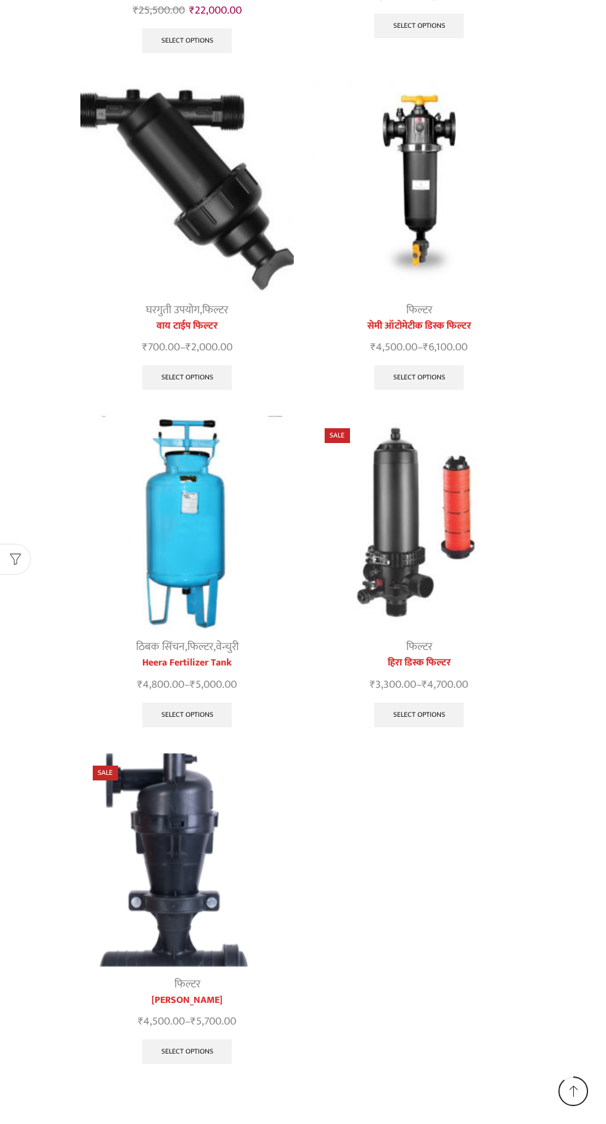
scroll to position [822, 0]
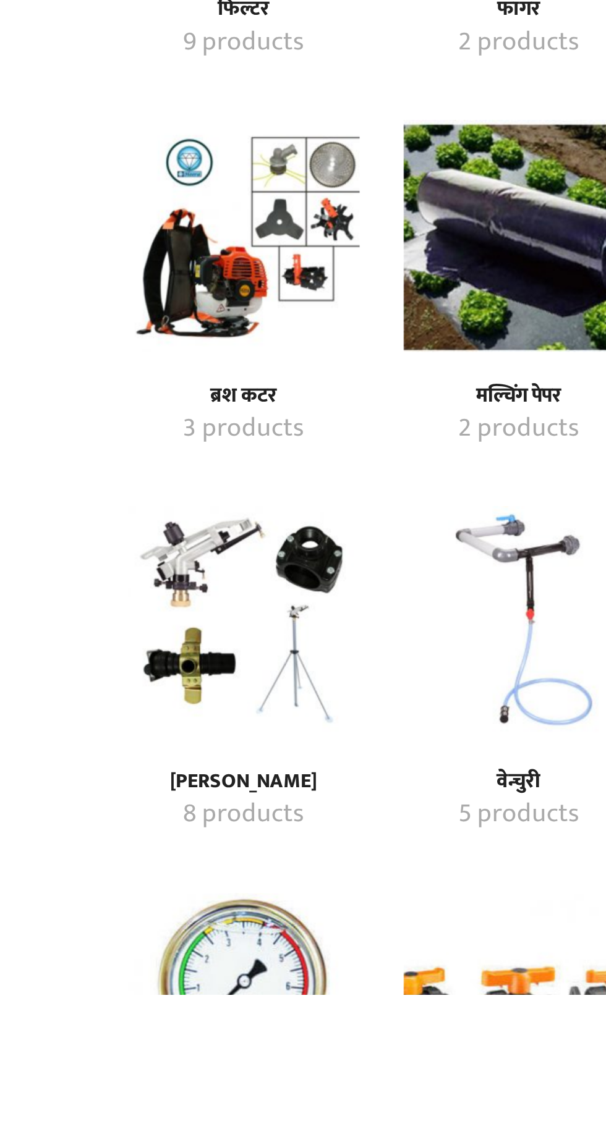
scroll to position [281, 0]
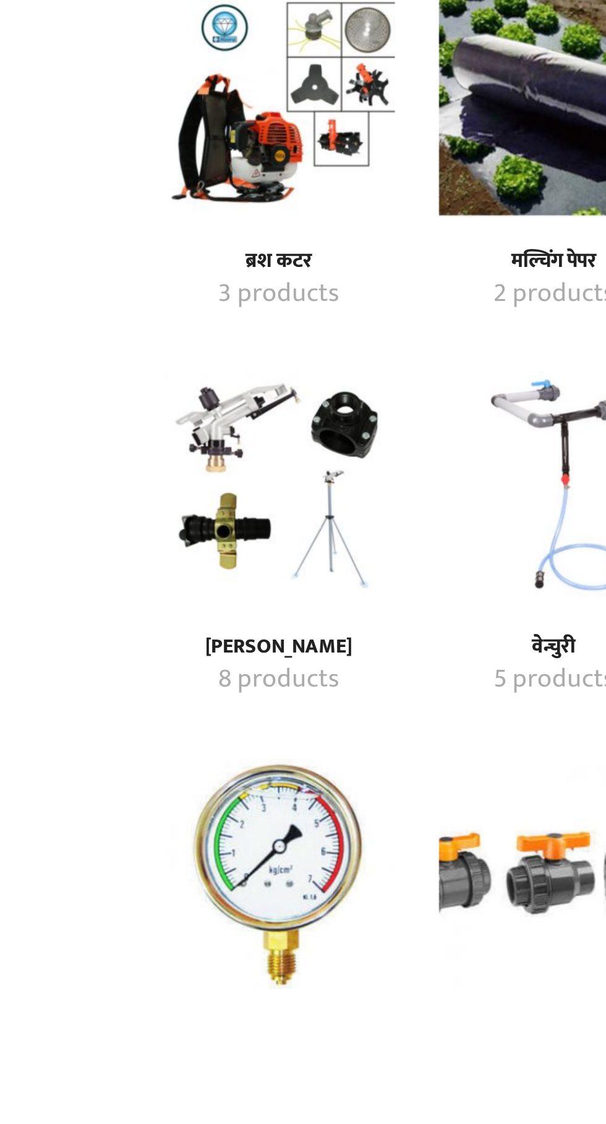
click at [131, 910] on img "Visit product category रेन गन" at bounding box center [129, 911] width 98 height 98
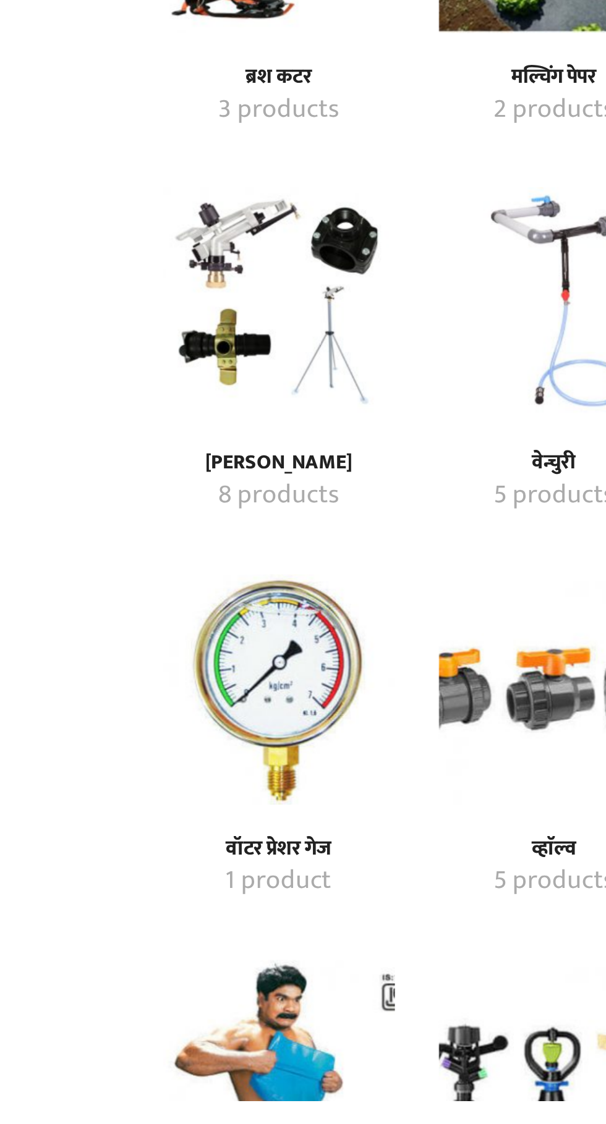
scroll to position [430, 0]
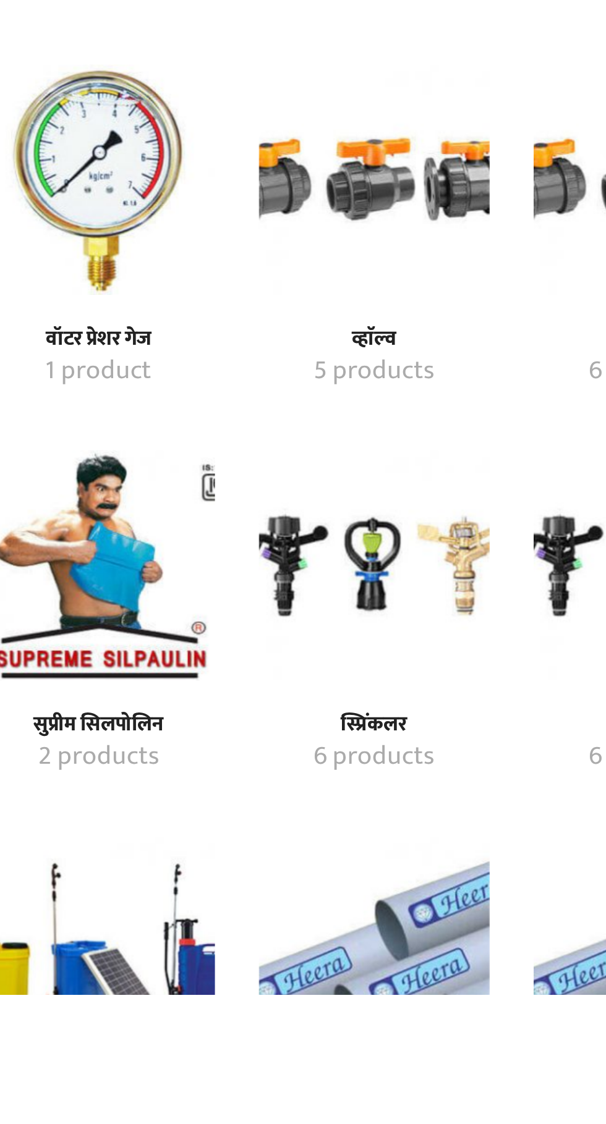
scroll to position [575, 0]
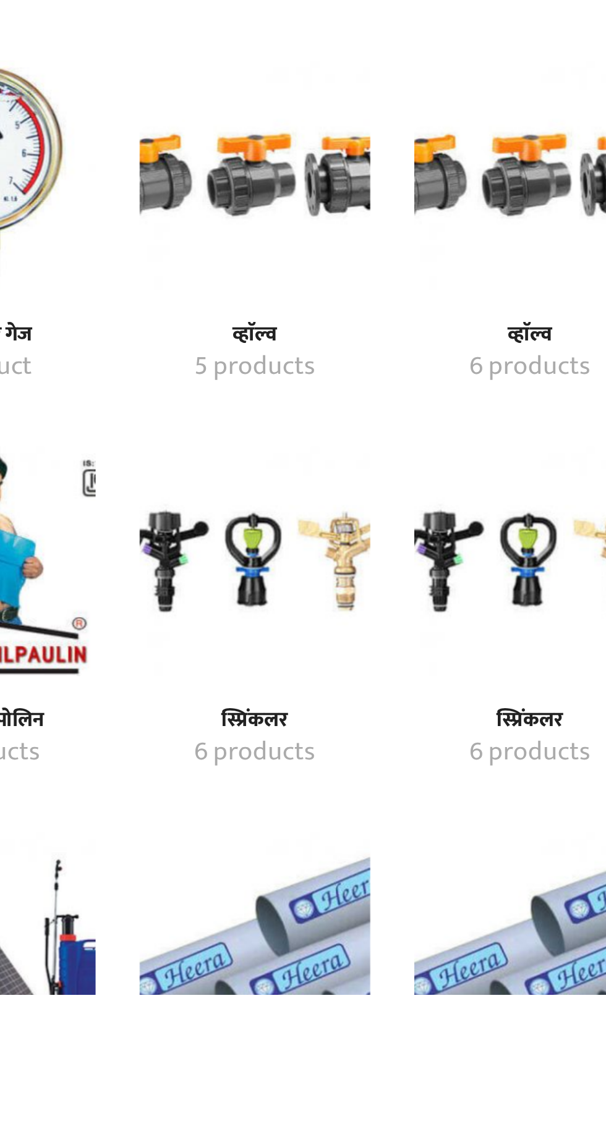
click at [313, 941] on img "Visit product category स्प्रिंकलर" at bounding box center [361, 942] width 98 height 98
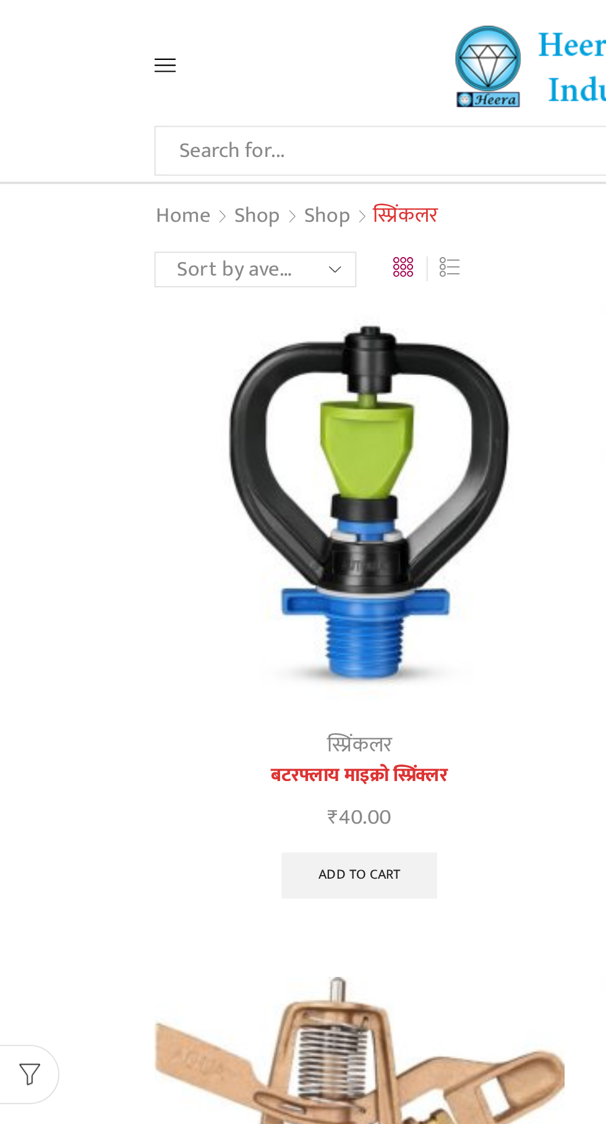
click at [77, 8] on div "Search input Search Home Raingun Heera Rain Gun (1.25″) Raingun (1.50″) Heera R…" at bounding box center [303, 31] width 606 height 62
click at [85, 39] on icon at bounding box center [85, 33] width 11 height 11
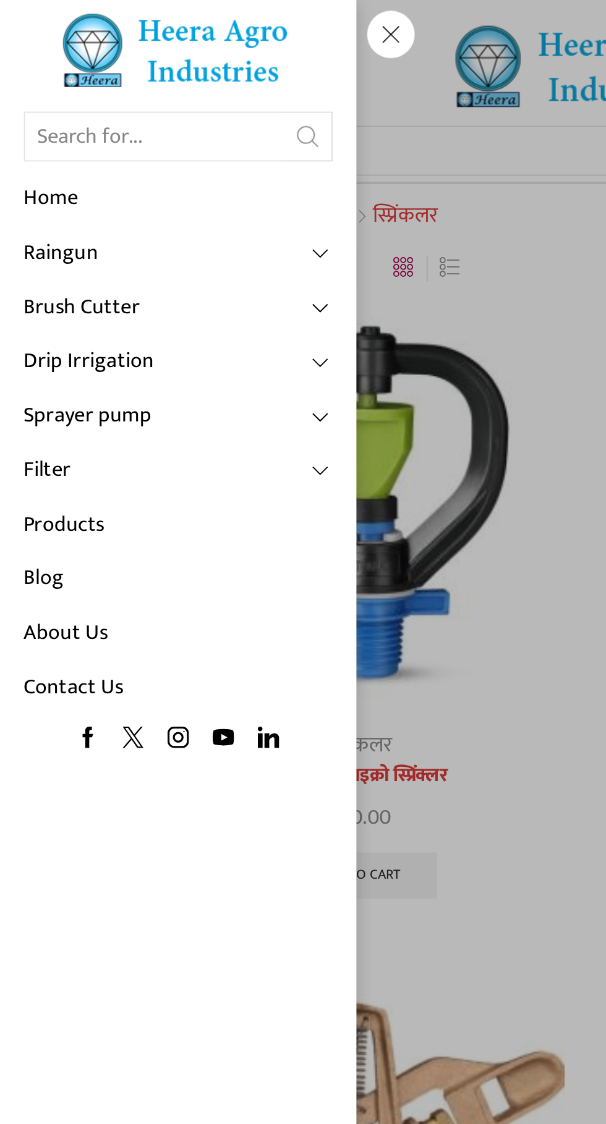
click at [164, 217] on span at bounding box center [167, 216] width 11 height 11
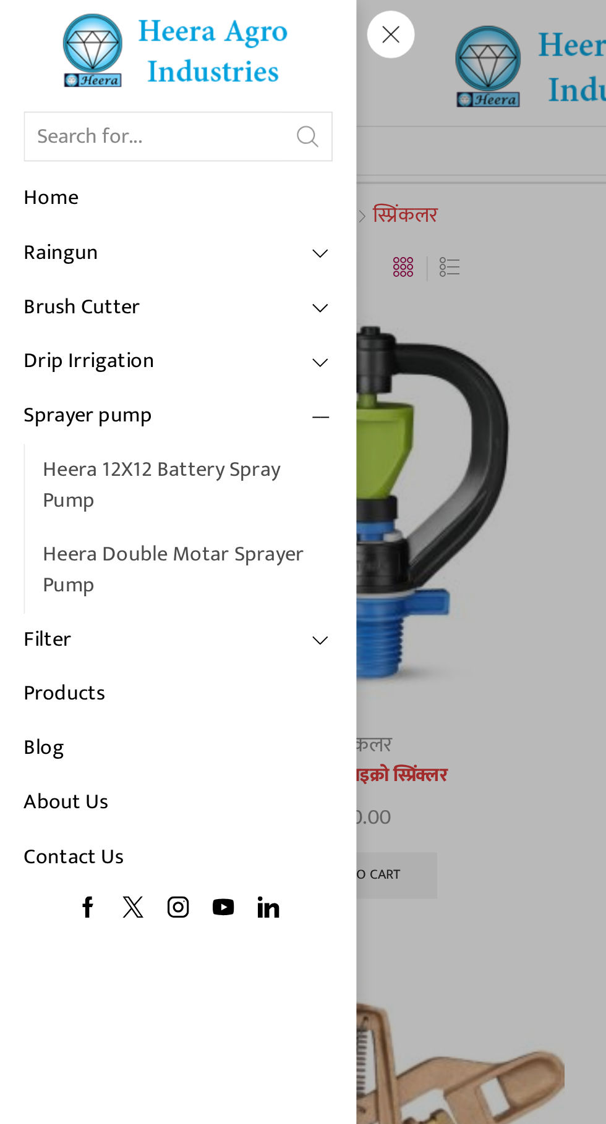
click at [159, 161] on link "Brush Cutter" at bounding box center [92, 160] width 161 height 28
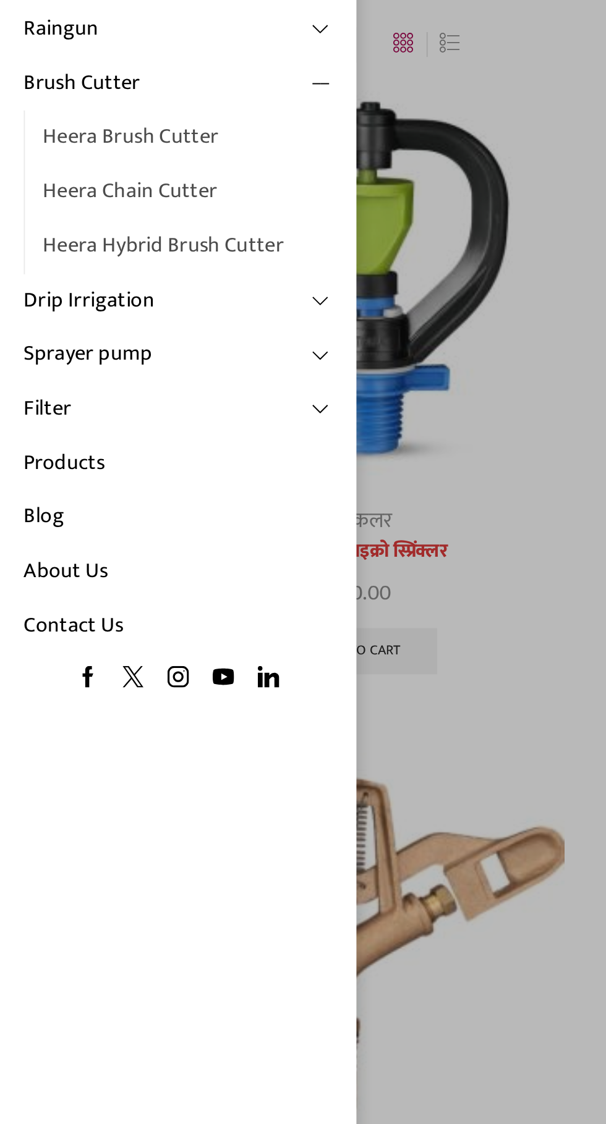
click at [157, 282] on link "Drip Irrigation" at bounding box center [92, 274] width 161 height 28
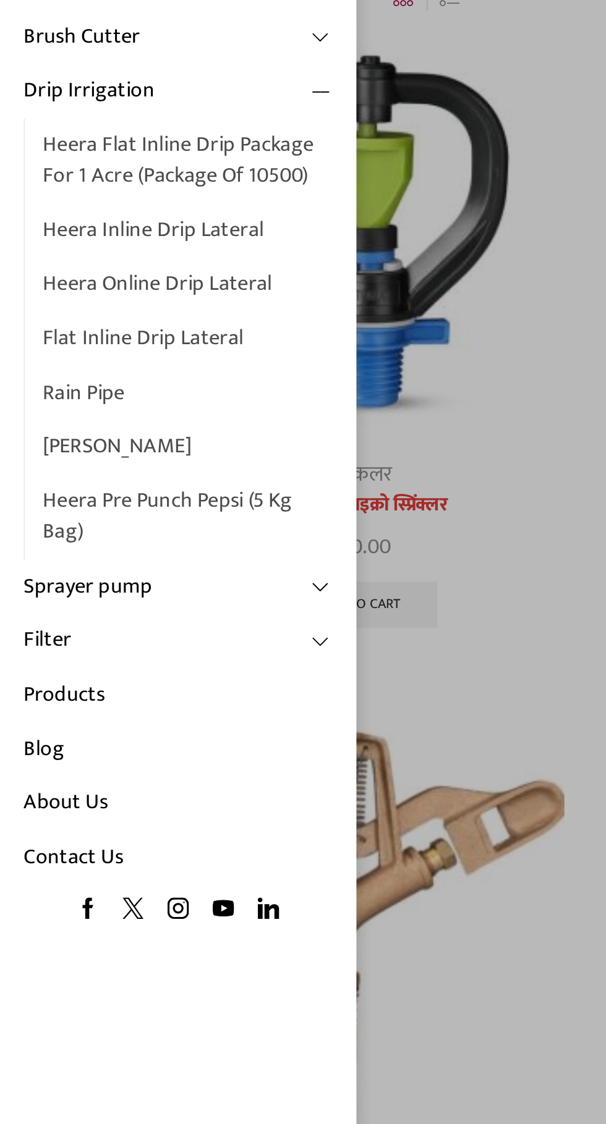
click at [70, 227] on link "Heera Flat Inline Drip Package For 1 Acre (Package of 10500)" at bounding box center [97, 225] width 151 height 44
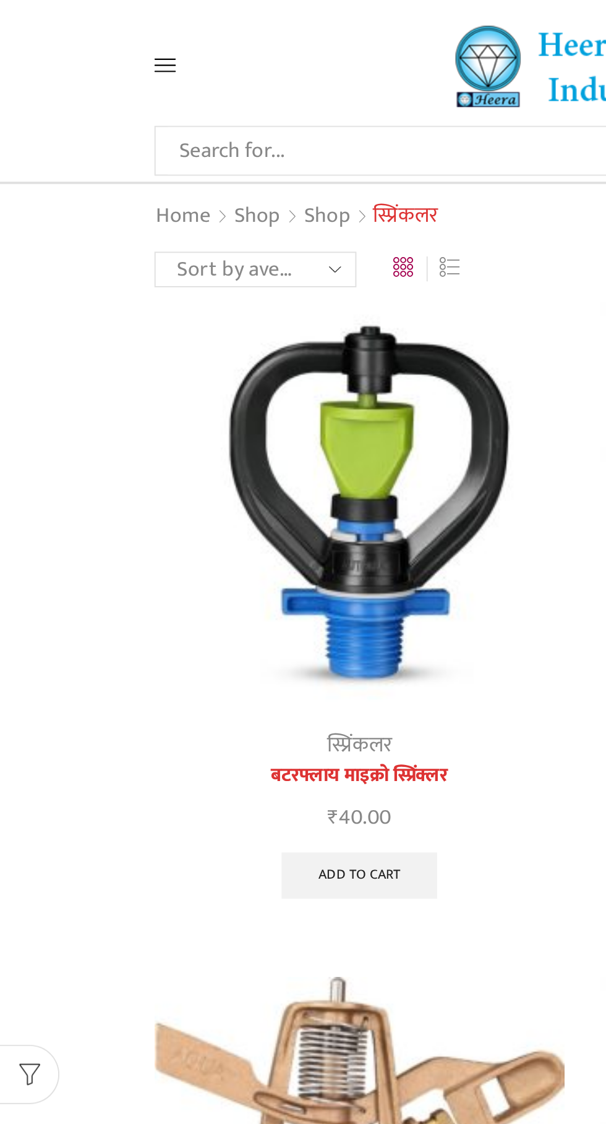
click at [86, 34] on icon at bounding box center [85, 34] width 11 height 7
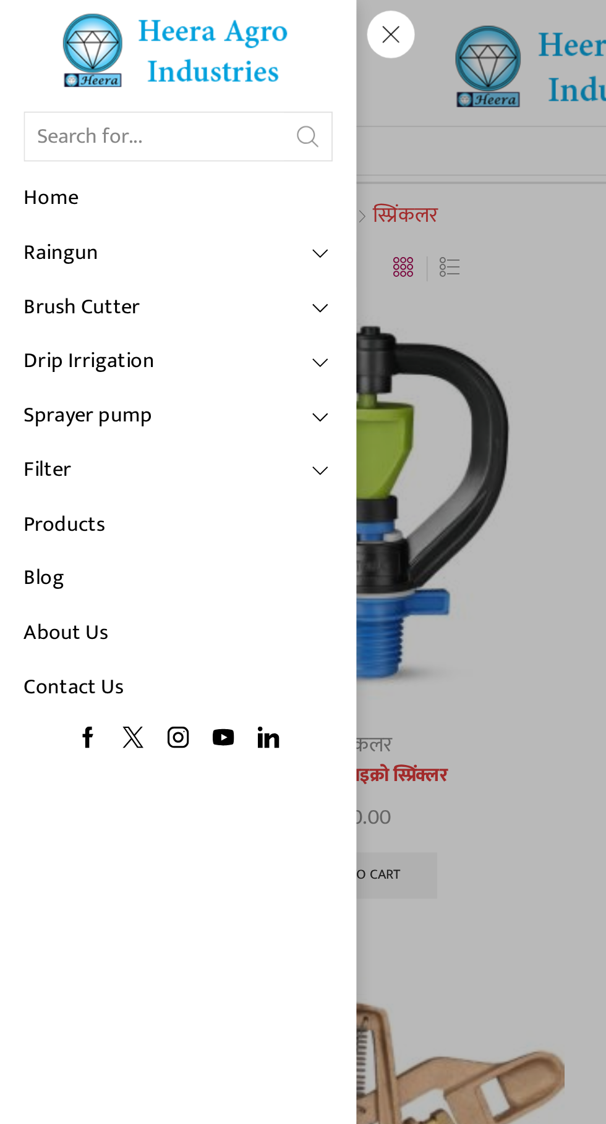
click at [46, 272] on link "Products" at bounding box center [92, 274] width 161 height 28
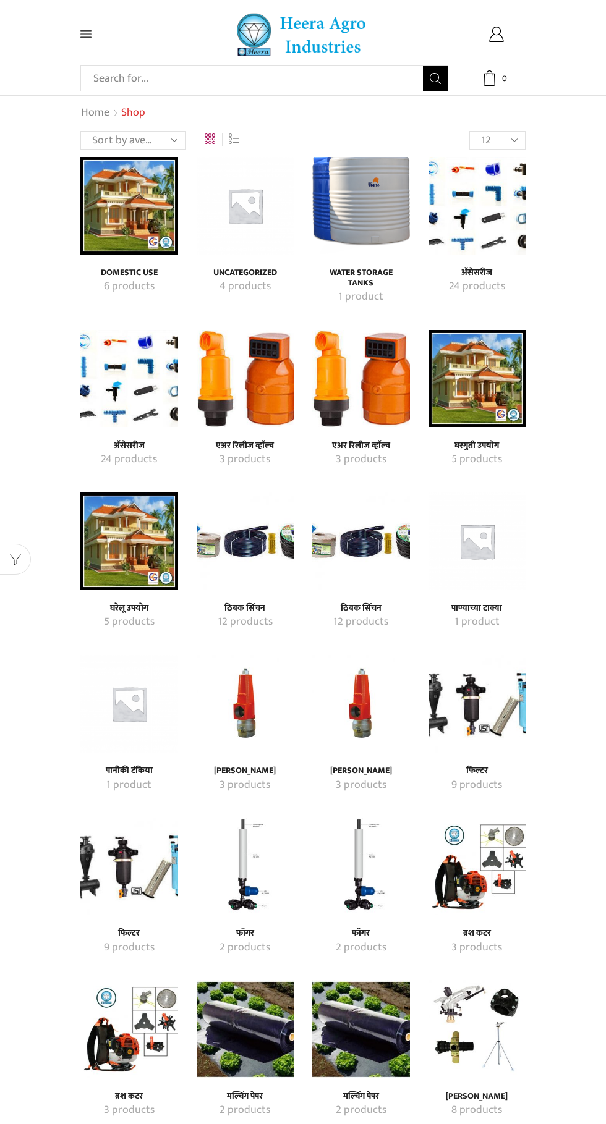
click at [360, 220] on img "Visit product category Water Storage Tanks" at bounding box center [361, 206] width 98 height 98
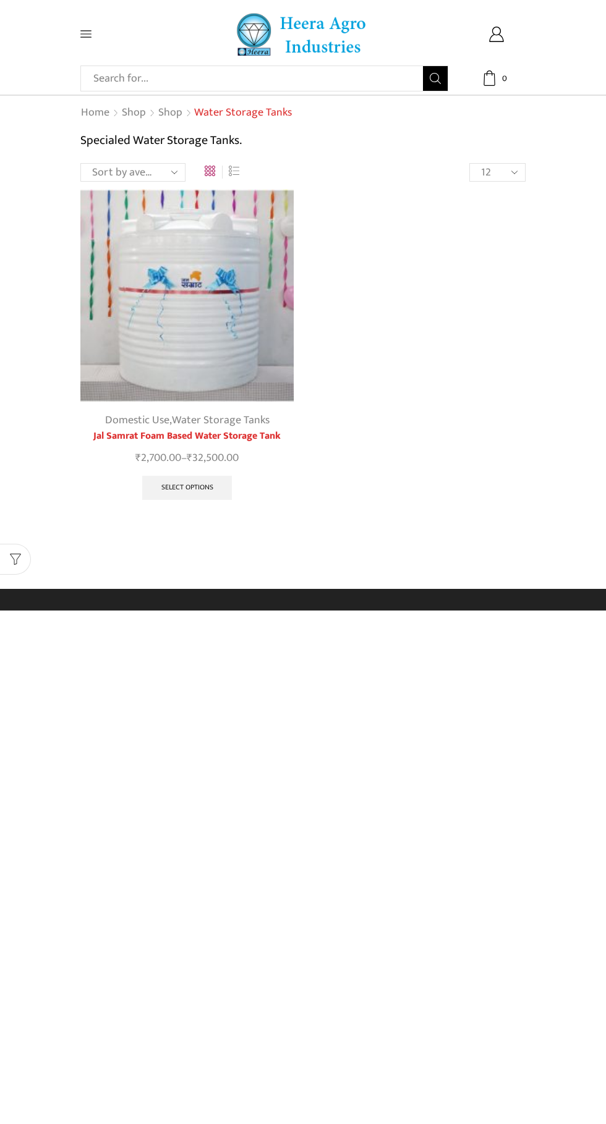
click at [166, 282] on img at bounding box center [186, 295] width 213 height 213
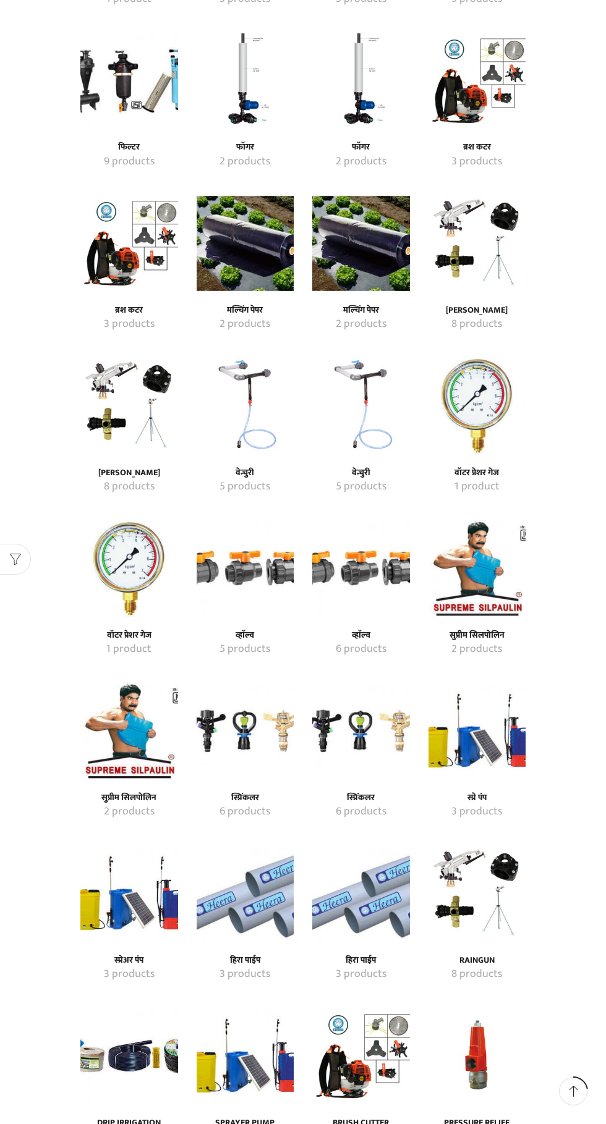
scroll to position [796, 0]
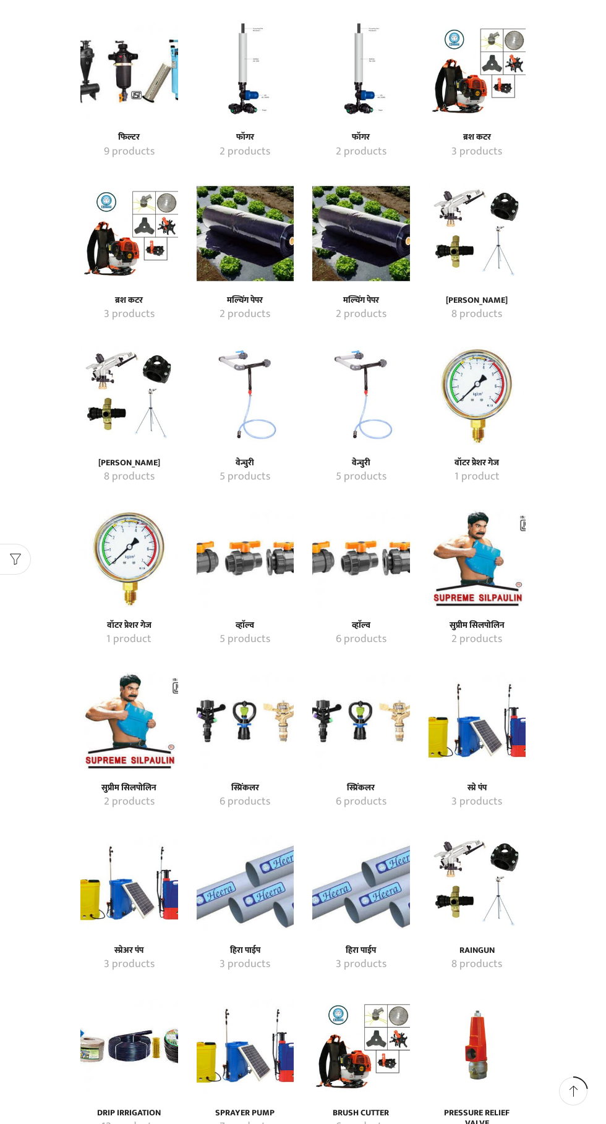
click at [519, 724] on img "Visit product category स्प्रे पंप" at bounding box center [477, 721] width 98 height 98
